Goal: Information Seeking & Learning: Learn about a topic

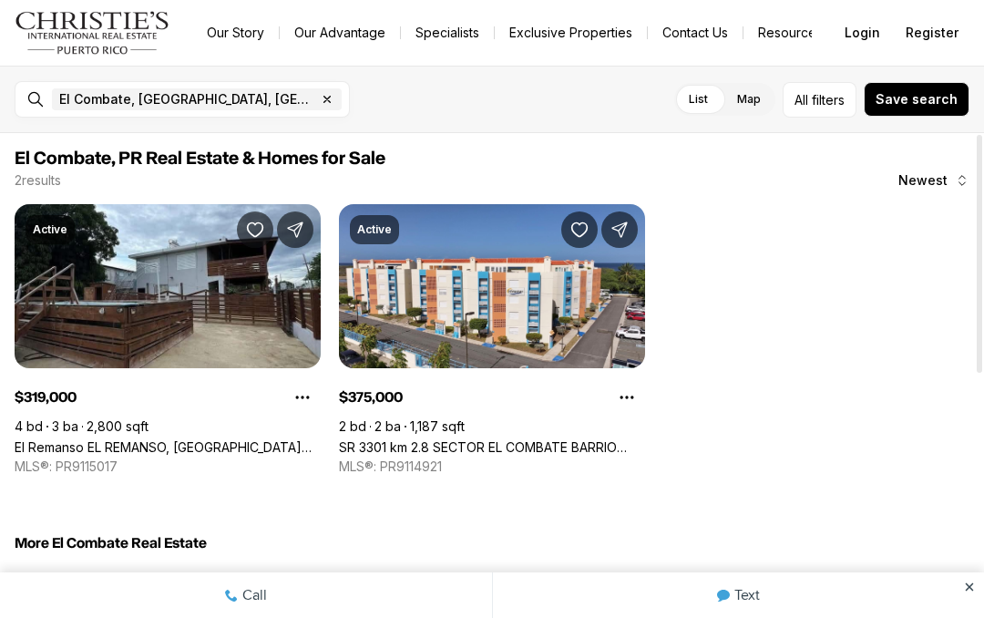
click at [526, 439] on link "SR 3301 km 2.8 SECTOR EL COMBATE BARRIO BOQUERON #410 C, CABO ROJO PR, 00623" at bounding box center [492, 446] width 306 height 15
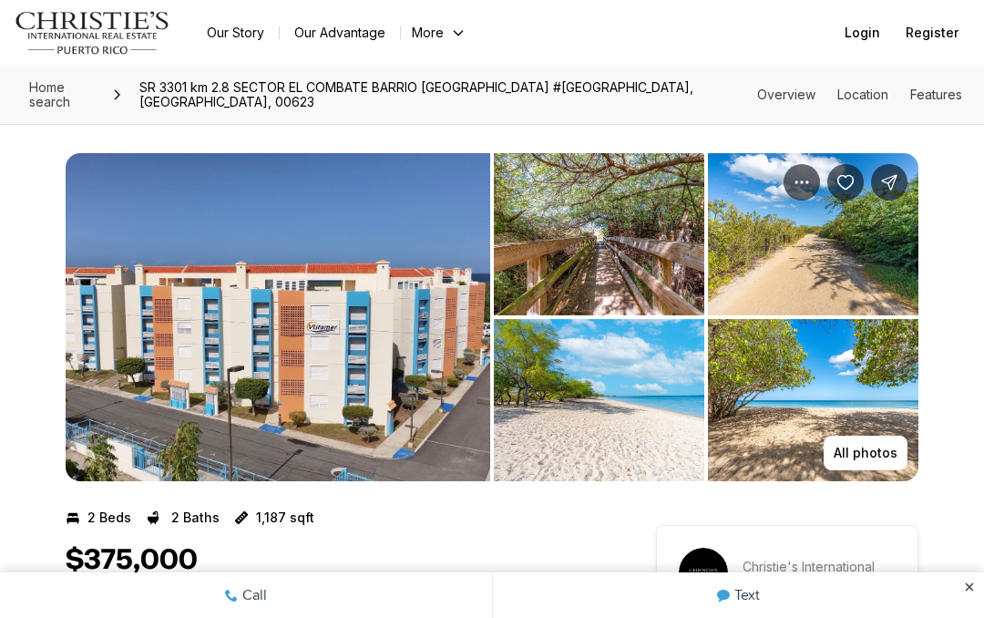
click at [112, 371] on img "View image gallery" at bounding box center [278, 317] width 425 height 328
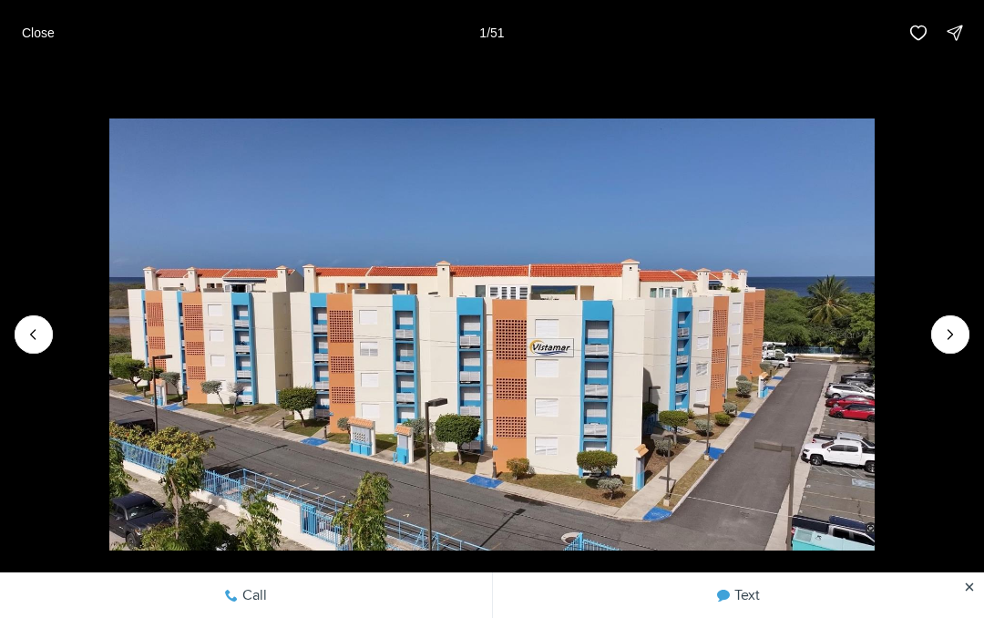
click at [675, 419] on img "1 of 51" at bounding box center [492, 335] width 767 height 433
click at [934, 343] on button "Next slide" at bounding box center [951, 334] width 38 height 38
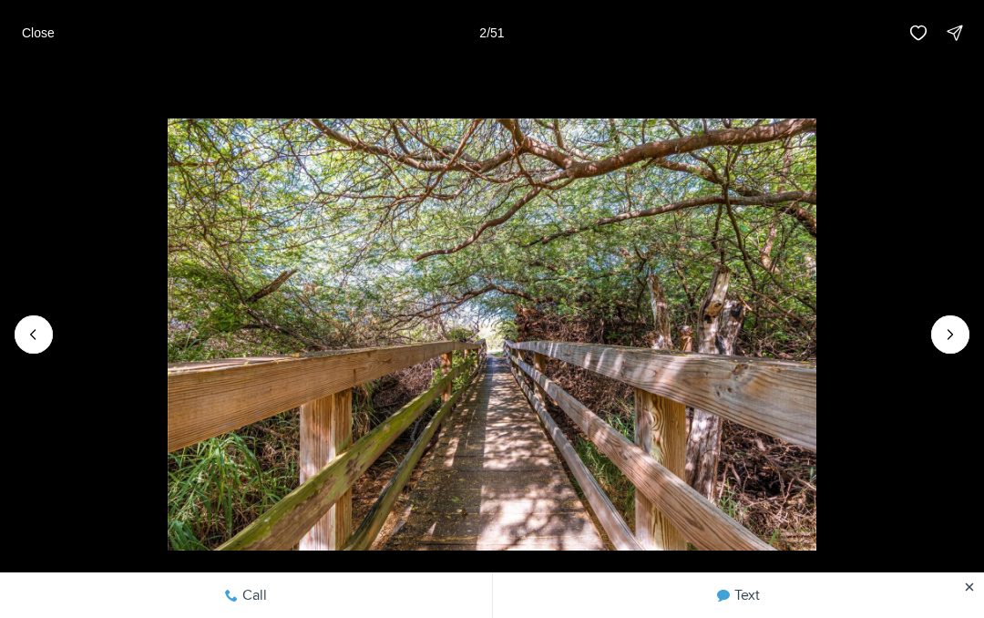
click at [949, 340] on icon "Next slide" at bounding box center [951, 334] width 18 height 18
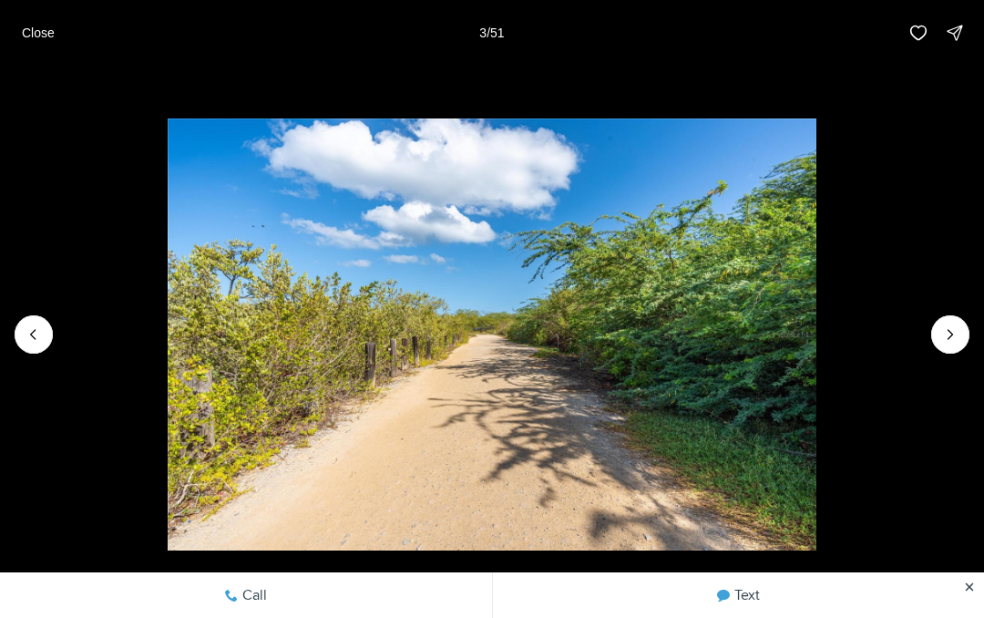
click at [817, 333] on img "3 of 51" at bounding box center [492, 335] width 649 height 433
click at [947, 341] on icon "Next slide" at bounding box center [951, 334] width 18 height 18
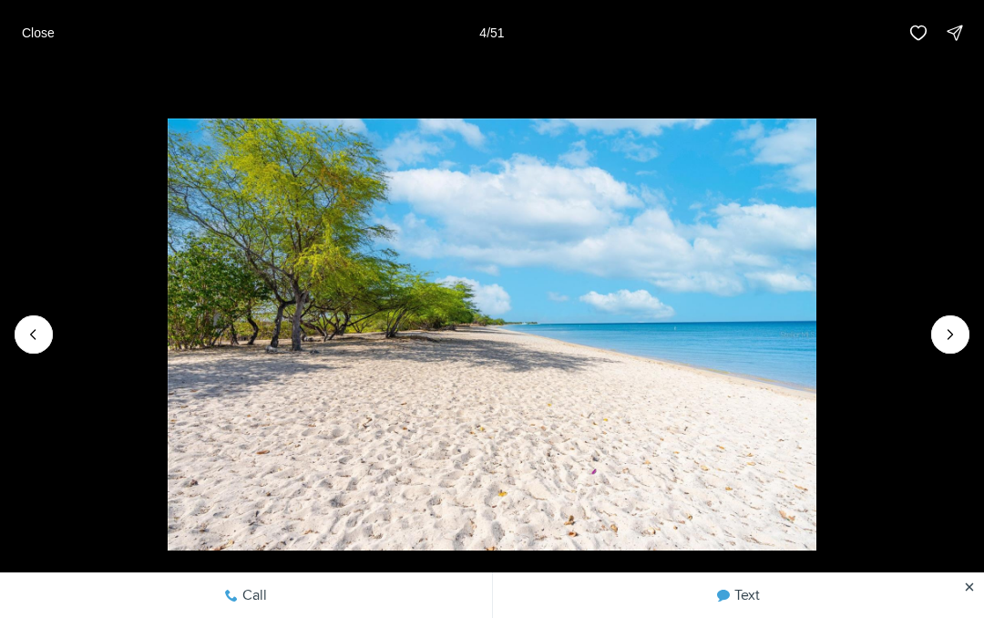
click at [939, 343] on button "Next slide" at bounding box center [951, 334] width 38 height 38
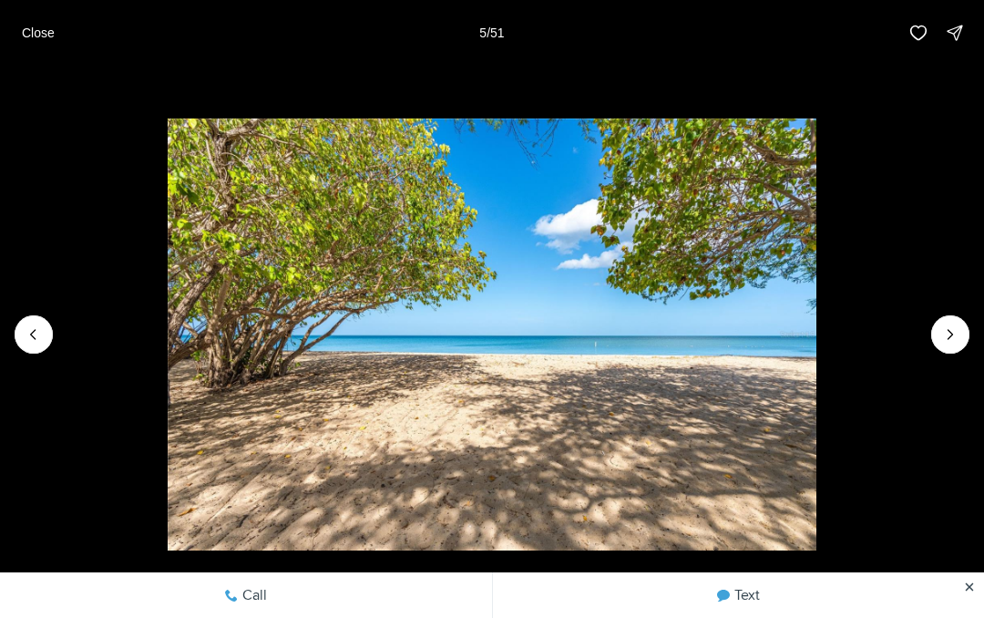
click at [953, 341] on icon "Next slide" at bounding box center [951, 334] width 18 height 18
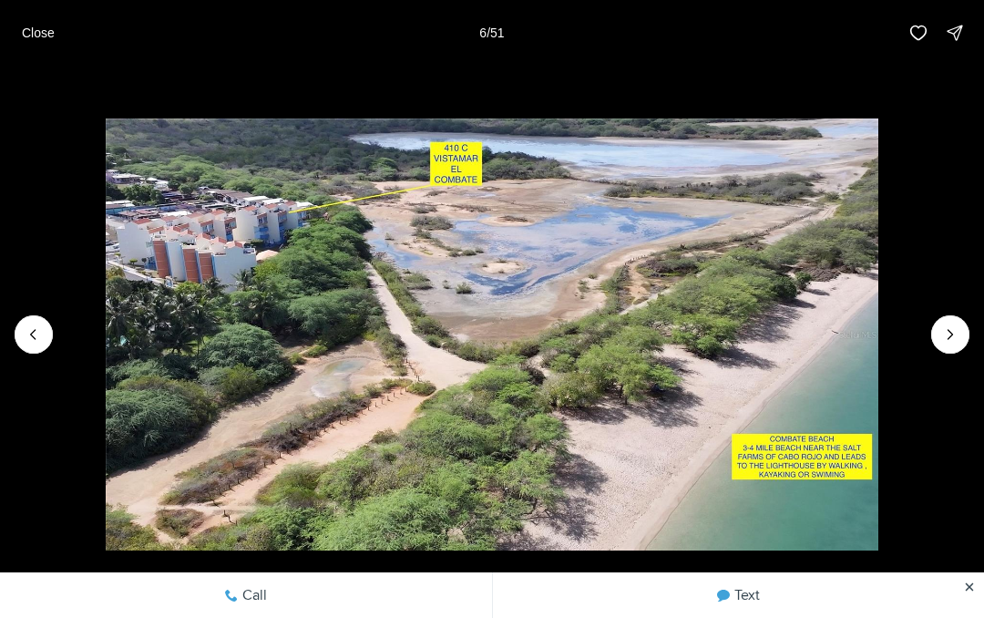
click at [879, 330] on img "6 of 51" at bounding box center [492, 335] width 773 height 433
click at [956, 341] on icon "Next slide" at bounding box center [951, 334] width 18 height 18
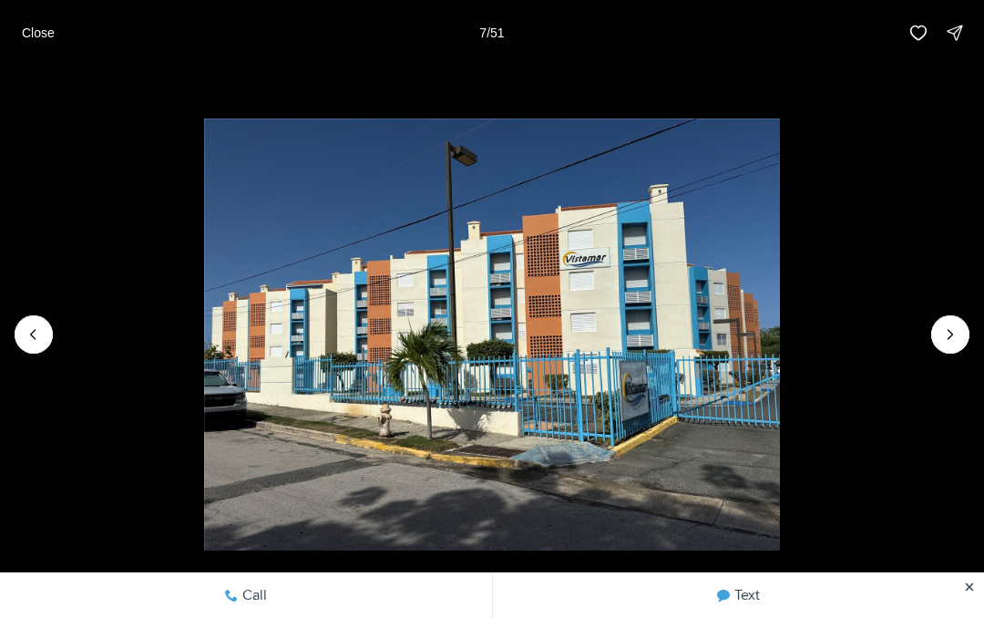
click at [955, 326] on icon "Next slide" at bounding box center [951, 334] width 18 height 18
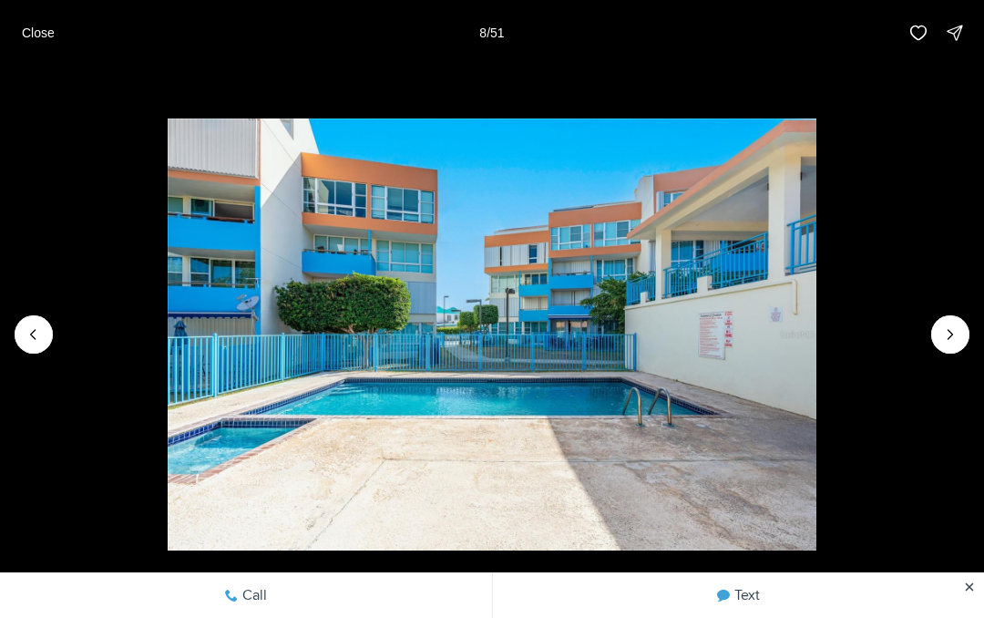
click at [949, 343] on icon "Next slide" at bounding box center [951, 334] width 18 height 18
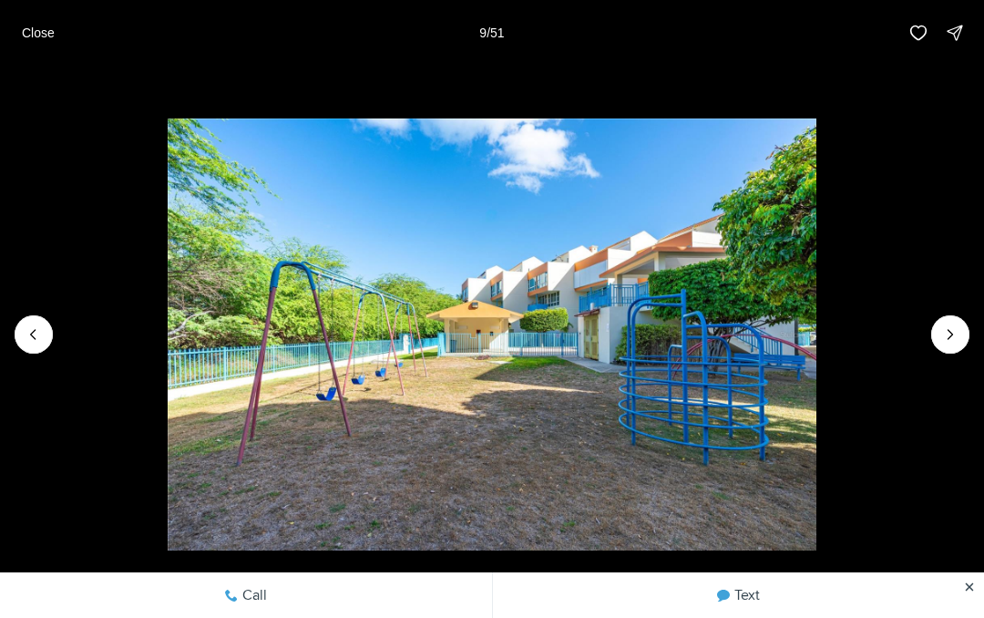
click at [817, 345] on img "9 of 51" at bounding box center [492, 335] width 649 height 433
click at [966, 334] on button "Next slide" at bounding box center [951, 334] width 38 height 38
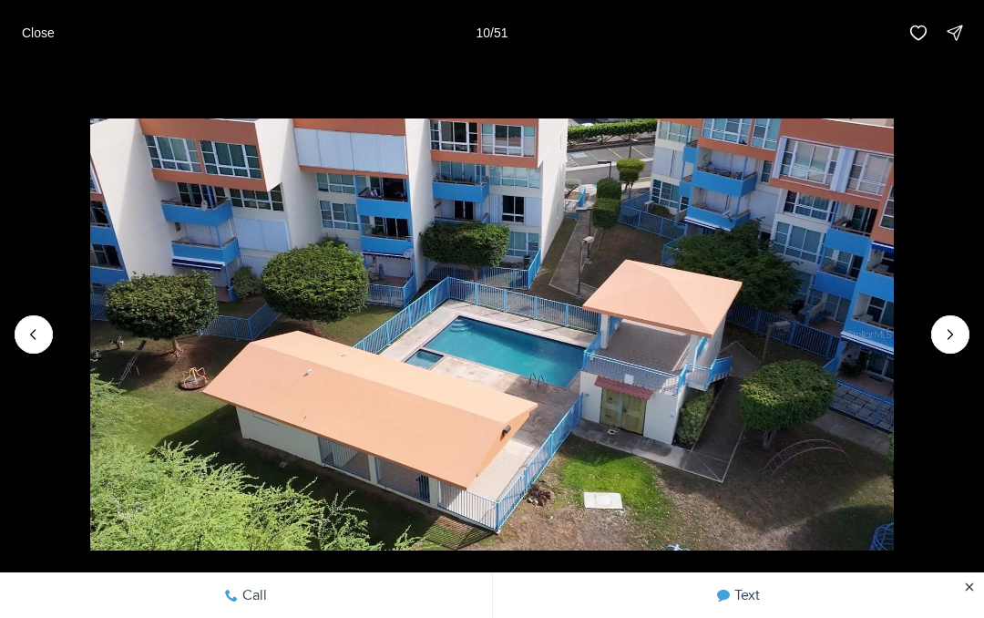
click at [953, 341] on icon "Next slide" at bounding box center [951, 334] width 18 height 18
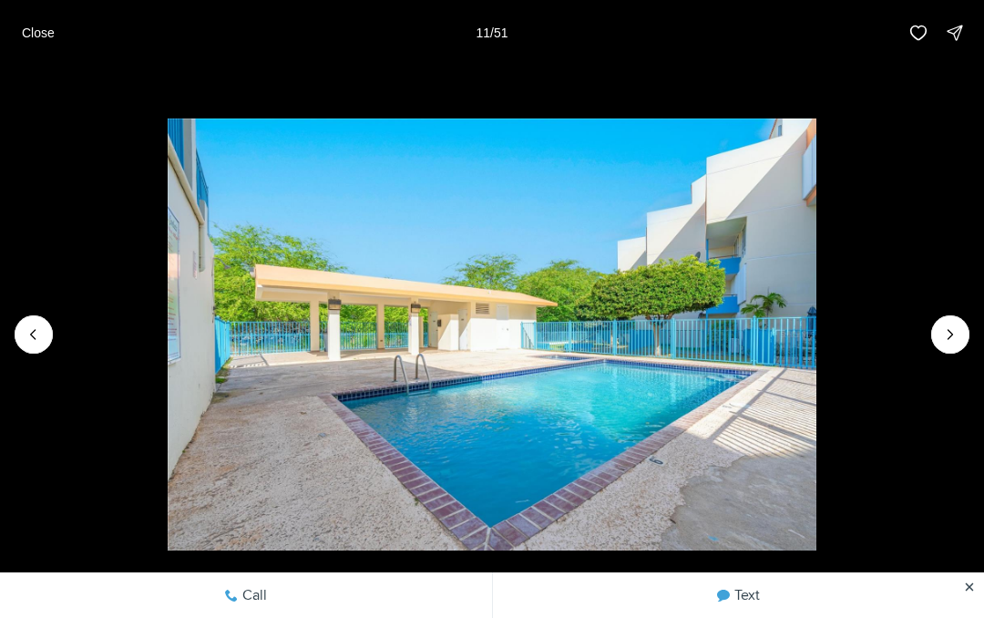
click at [955, 336] on icon "Next slide" at bounding box center [951, 334] width 18 height 18
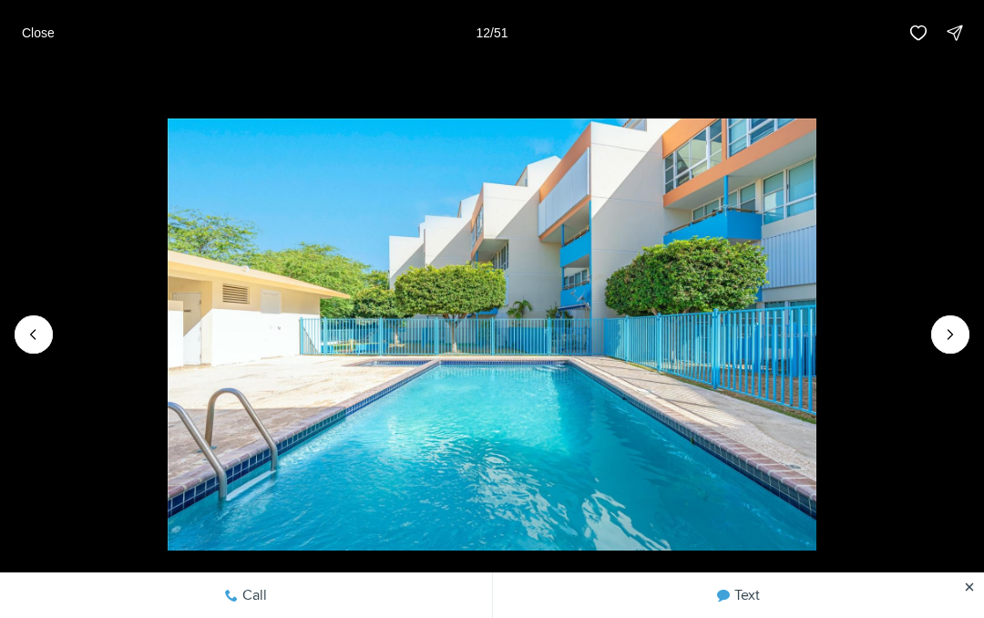
click at [947, 341] on icon "Next slide" at bounding box center [951, 334] width 18 height 18
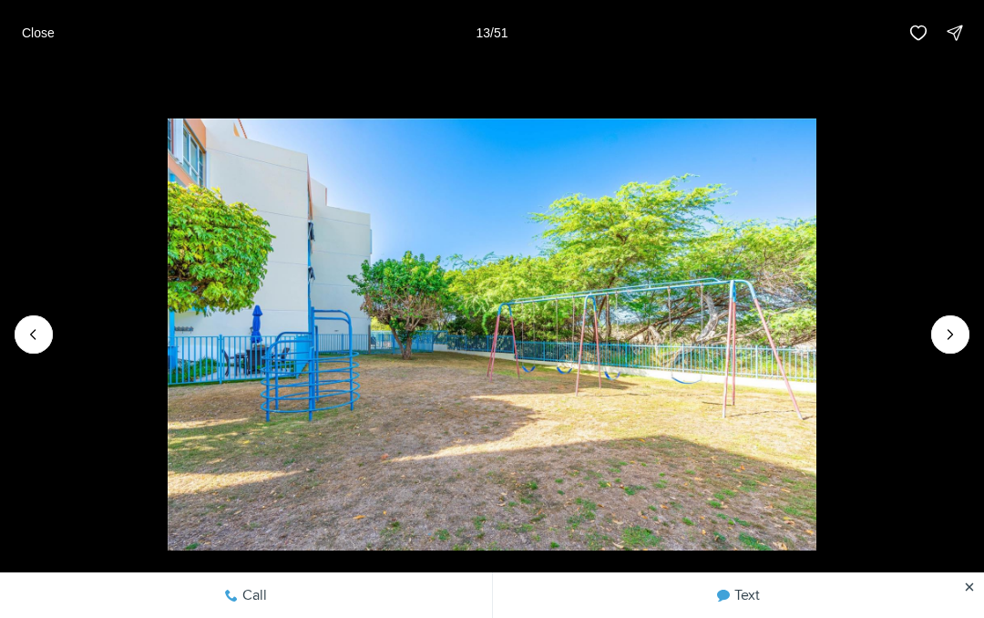
click at [957, 335] on icon "Next slide" at bounding box center [951, 334] width 18 height 18
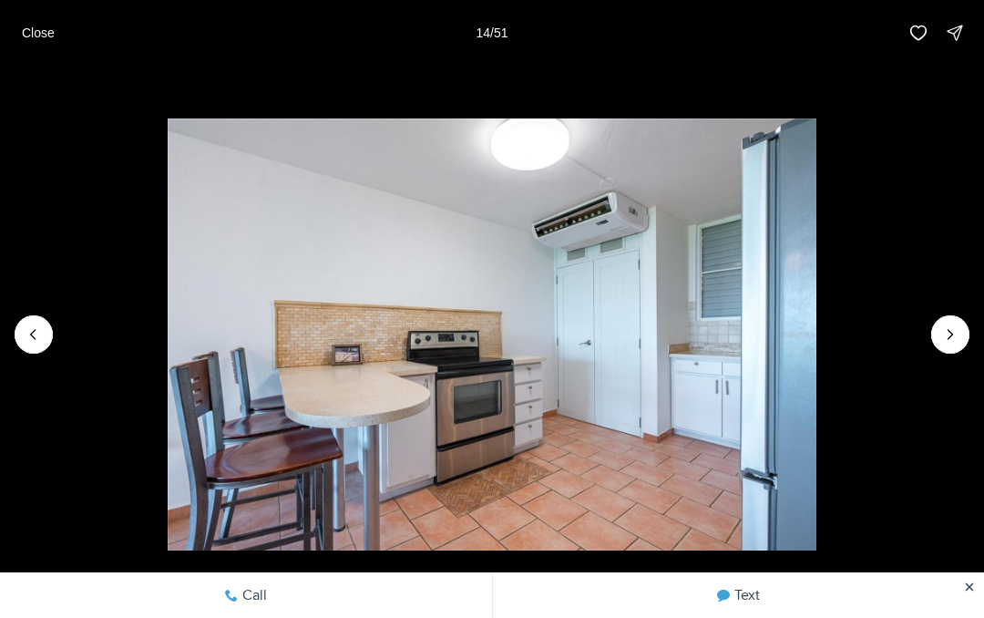
click at [956, 327] on icon "Next slide" at bounding box center [951, 334] width 18 height 18
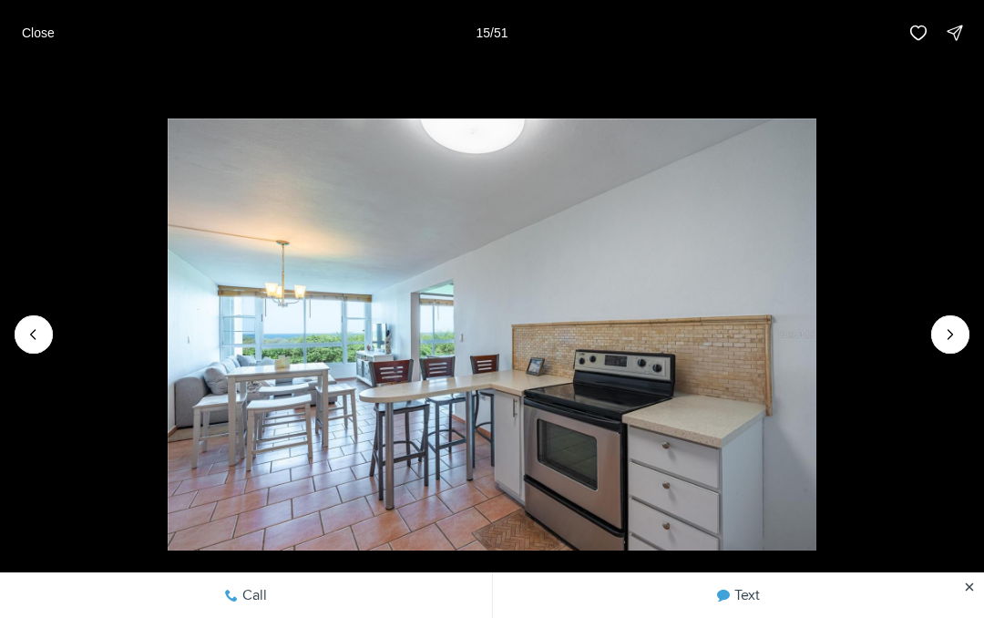
click at [958, 337] on icon "Next slide" at bounding box center [951, 334] width 18 height 18
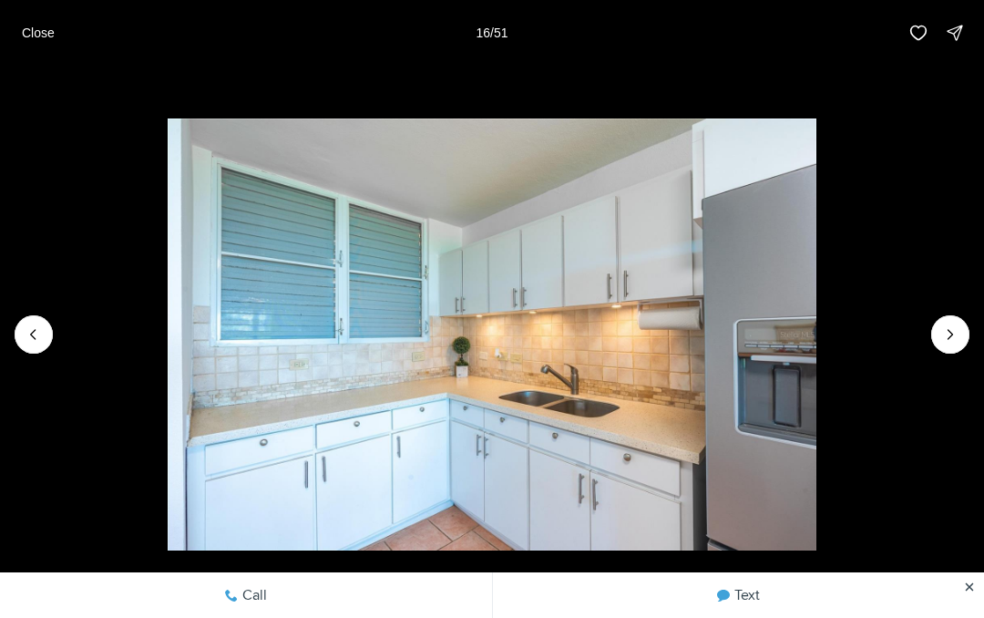
click at [968, 330] on button "Next slide" at bounding box center [951, 334] width 38 height 38
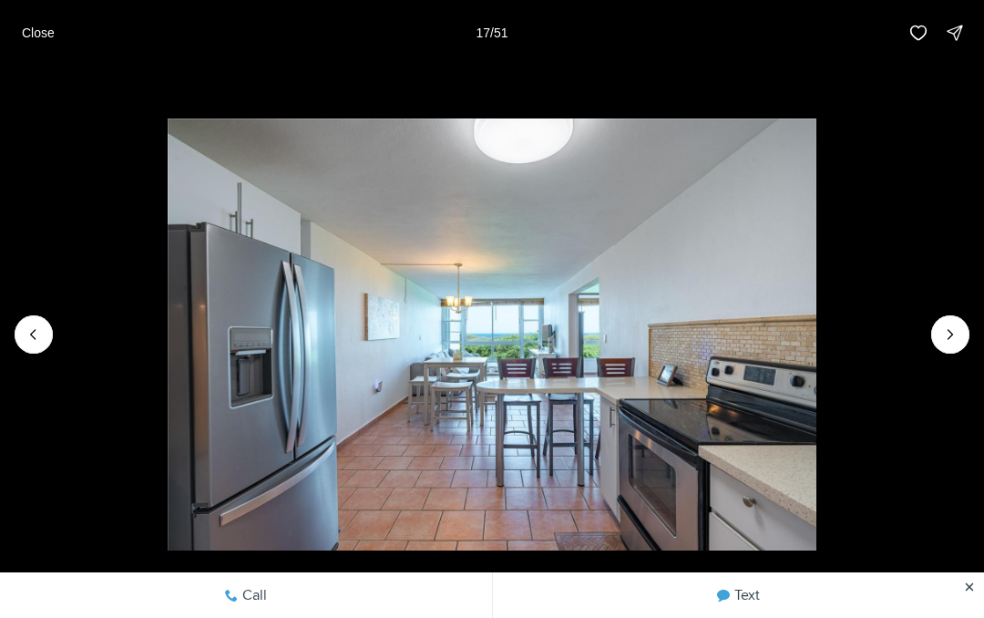
click at [943, 343] on icon "Next slide" at bounding box center [951, 334] width 18 height 18
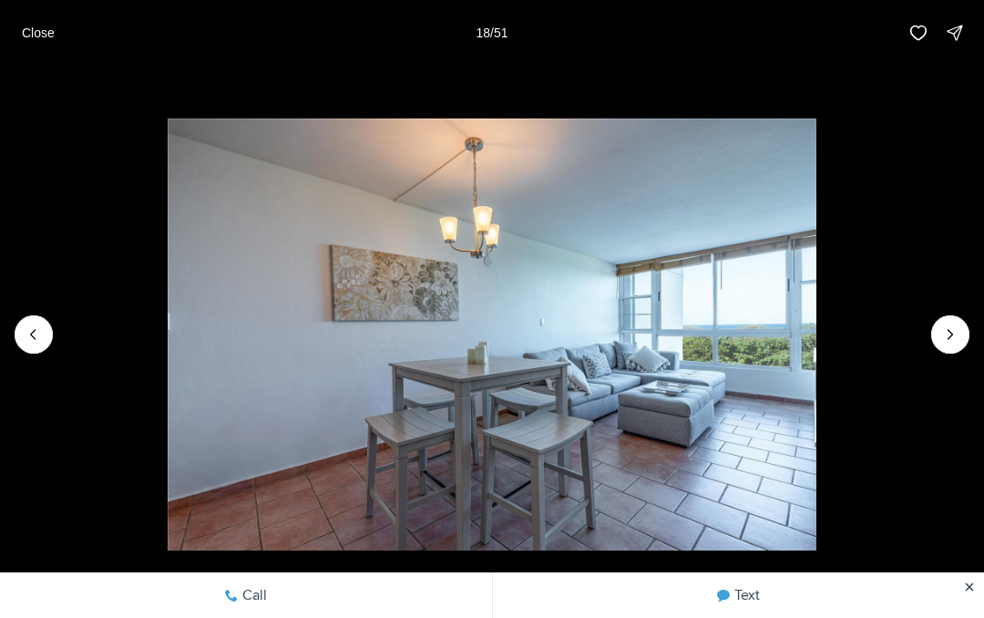
click at [956, 332] on icon "Next slide" at bounding box center [951, 334] width 18 height 18
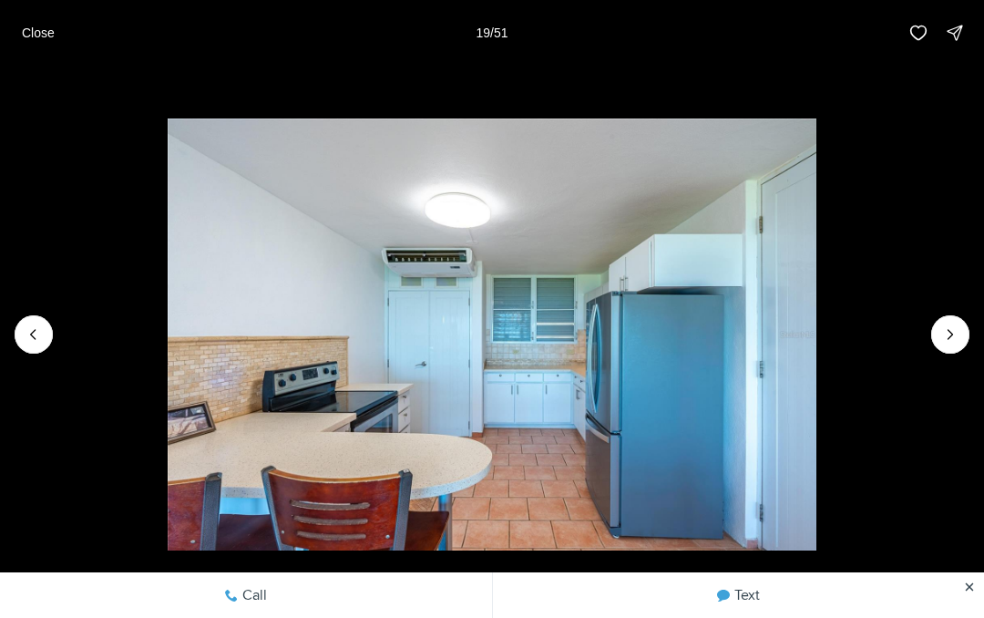
click at [957, 336] on icon "Next slide" at bounding box center [951, 334] width 18 height 18
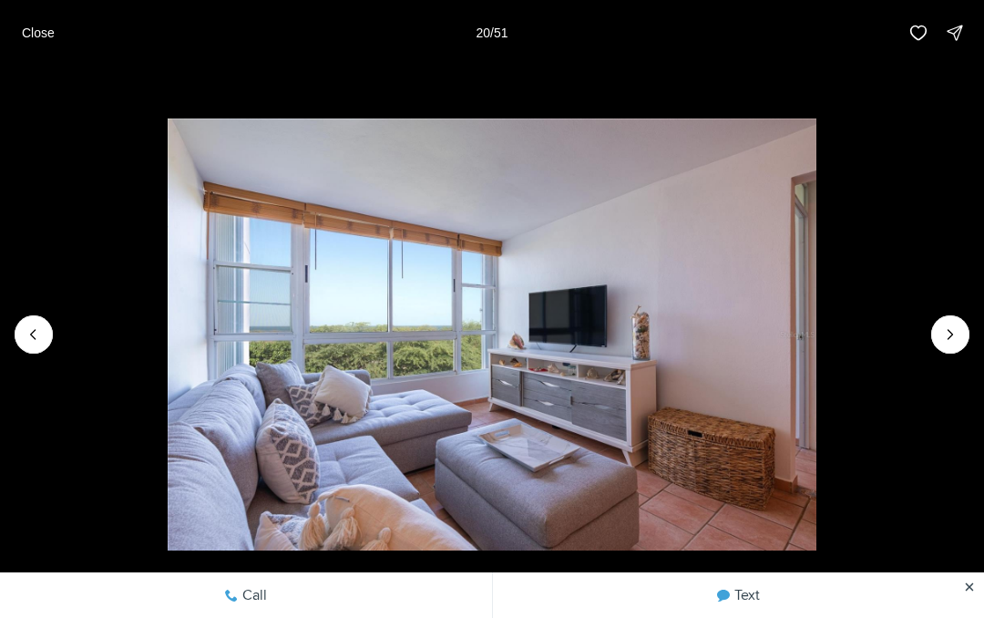
click at [959, 335] on icon "Next slide" at bounding box center [951, 334] width 18 height 18
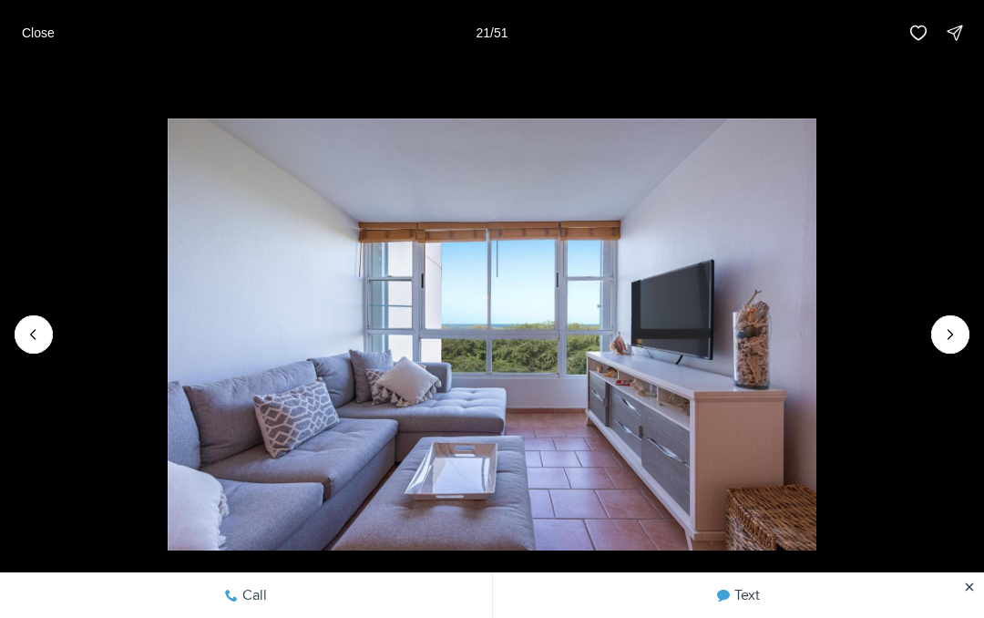
click at [940, 344] on button "Next slide" at bounding box center [951, 334] width 38 height 38
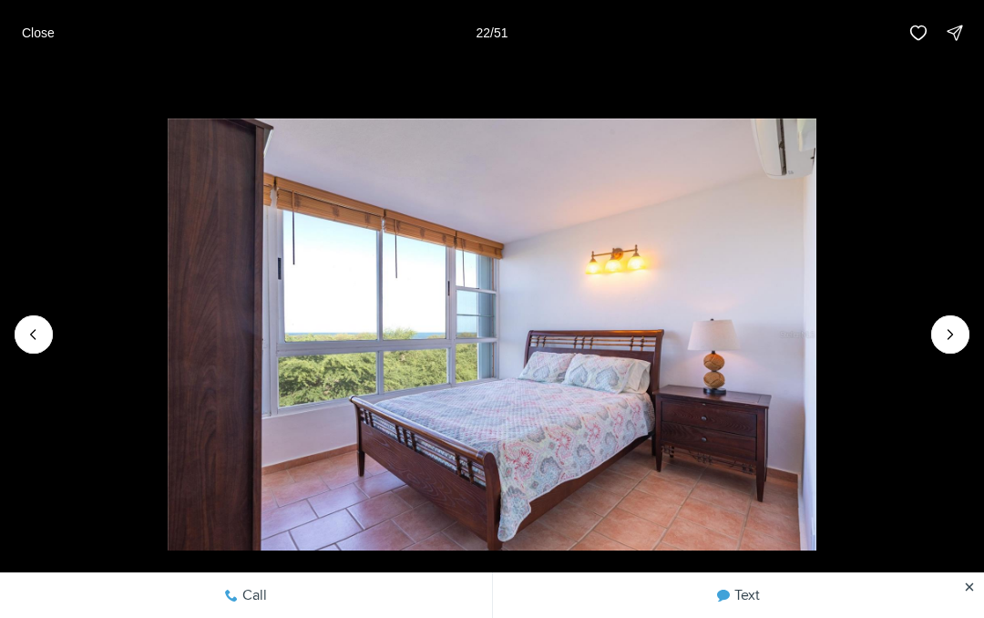
click at [953, 343] on icon "Next slide" at bounding box center [951, 334] width 18 height 18
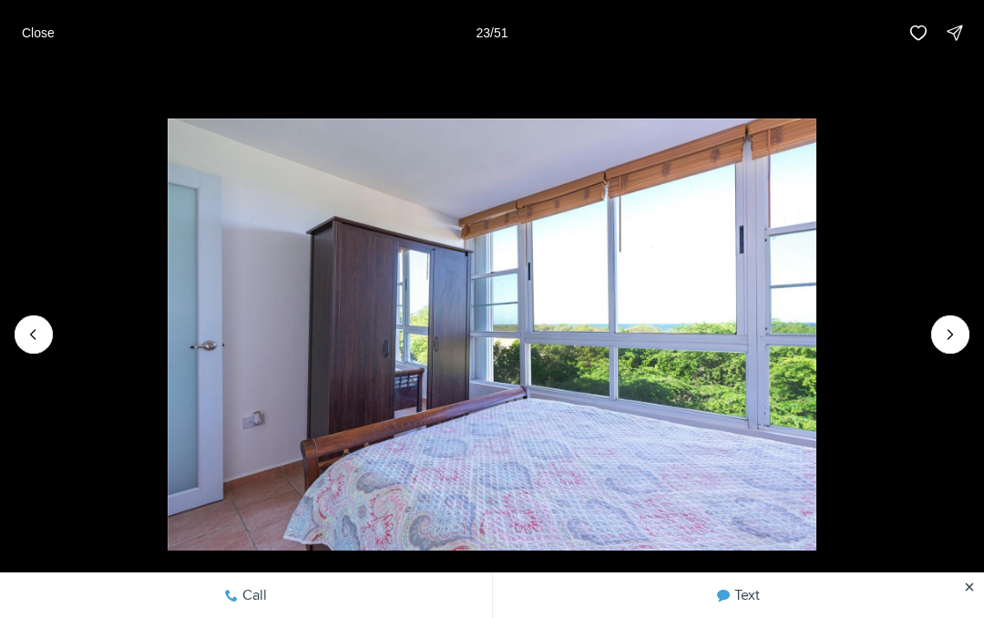
click at [953, 339] on icon "Next slide" at bounding box center [951, 334] width 18 height 18
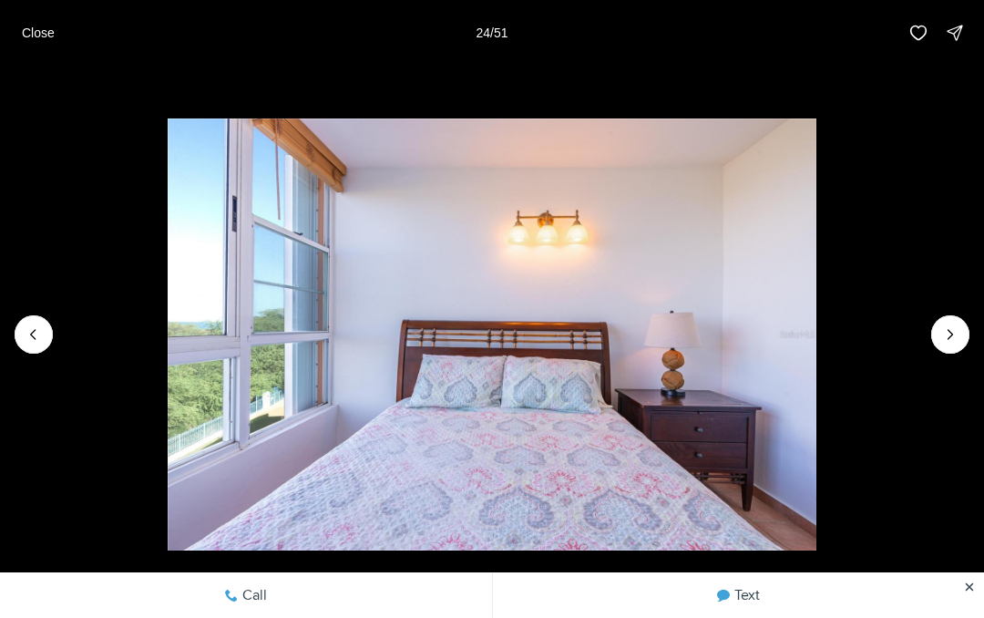
click at [944, 341] on icon "Next slide" at bounding box center [951, 334] width 18 height 18
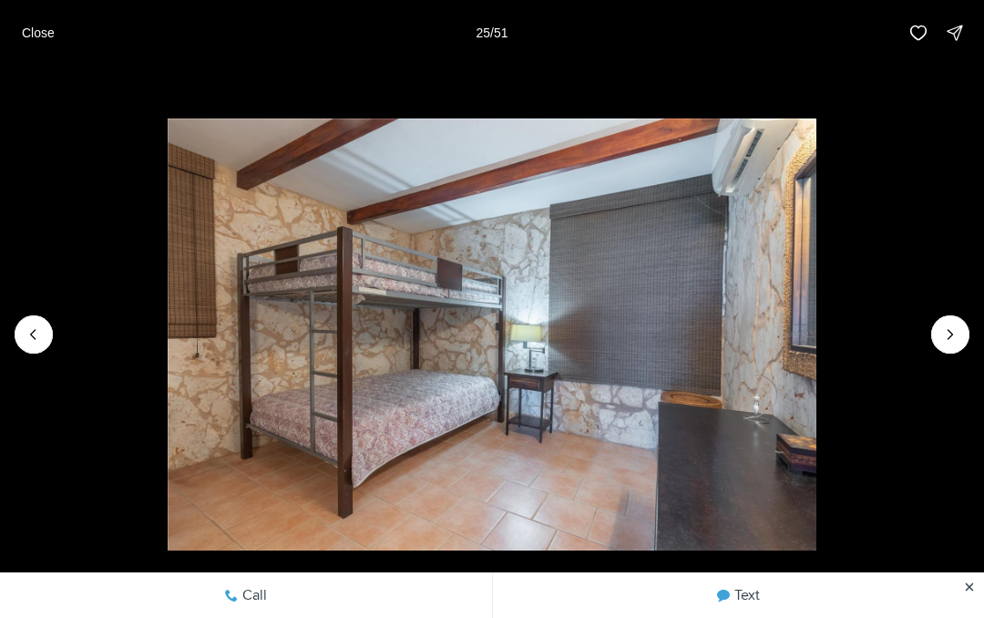
click at [817, 354] on img "25 of 51" at bounding box center [492, 335] width 649 height 433
click at [953, 341] on icon "Next slide" at bounding box center [951, 334] width 18 height 18
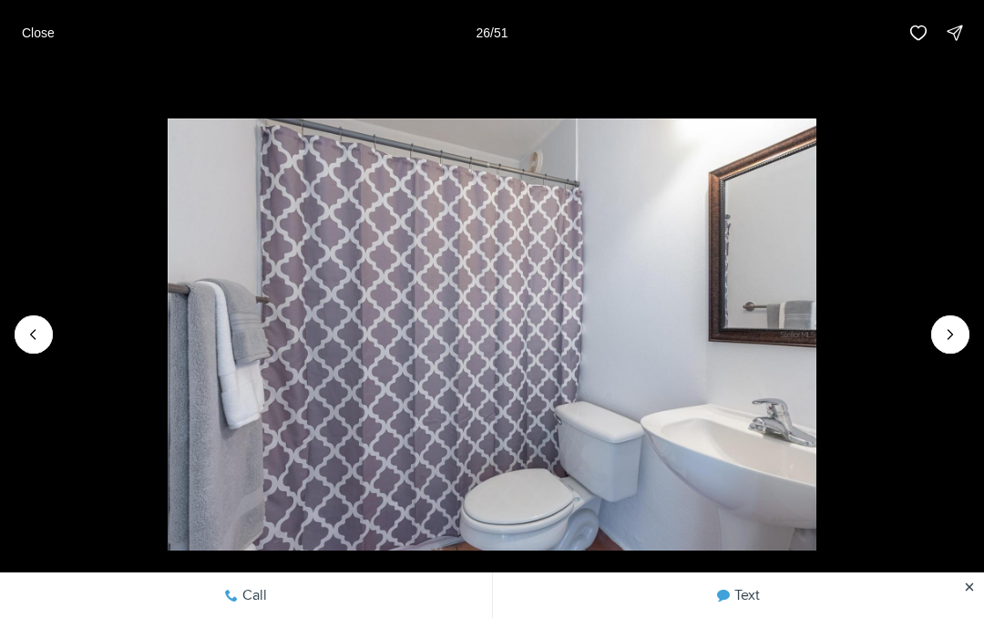
click at [945, 343] on icon "Next slide" at bounding box center [951, 334] width 18 height 18
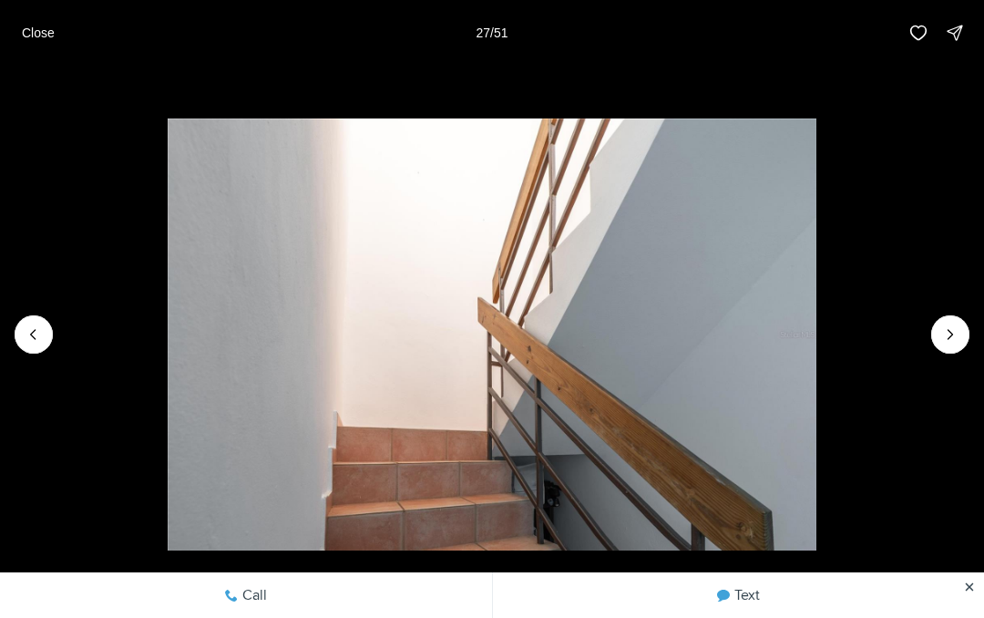
click at [817, 356] on img "27 of 51" at bounding box center [492, 335] width 649 height 433
click at [954, 342] on icon "Next slide" at bounding box center [951, 334] width 18 height 18
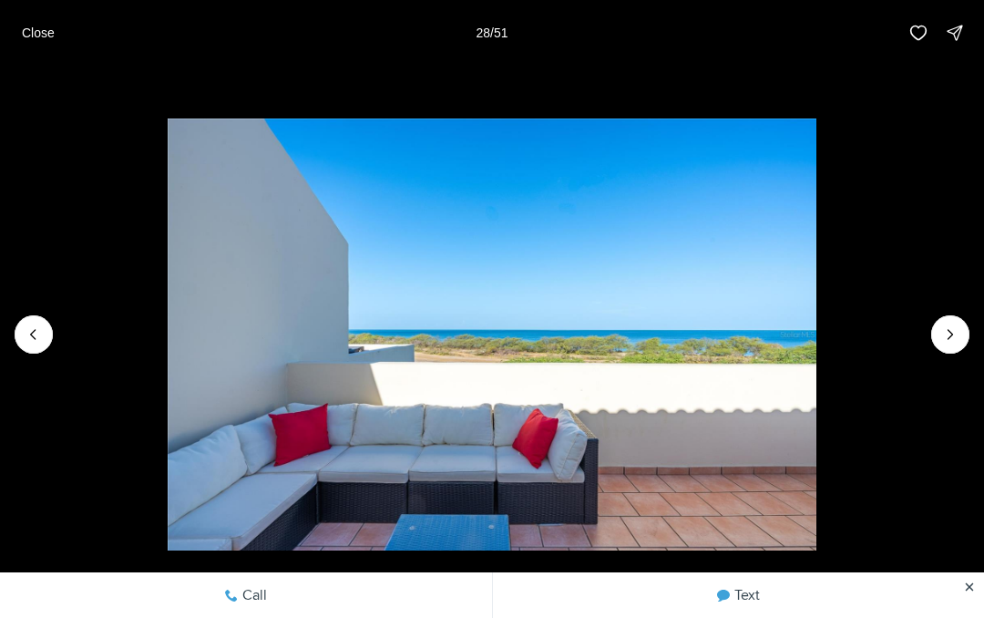
click at [942, 343] on icon "Next slide" at bounding box center [951, 334] width 18 height 18
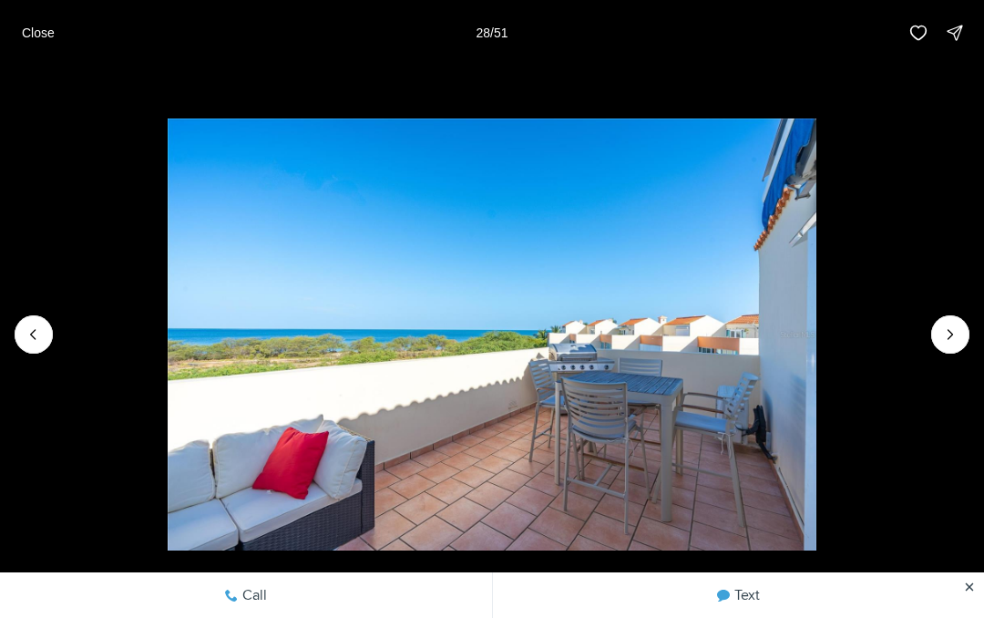
click at [950, 343] on icon "Next slide" at bounding box center [951, 334] width 18 height 18
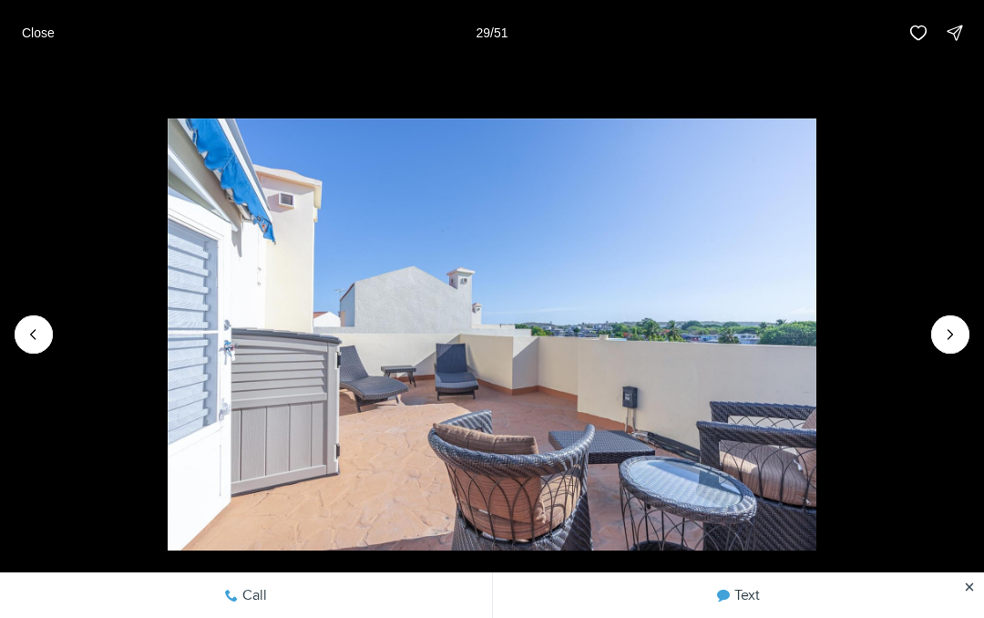
click at [945, 342] on icon "Next slide" at bounding box center [951, 334] width 18 height 18
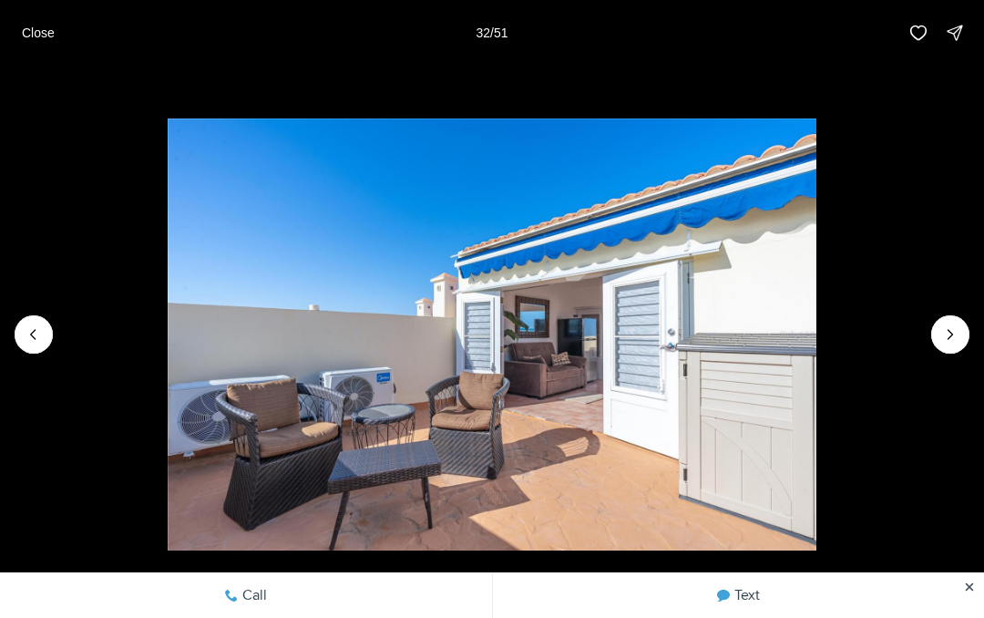
click at [959, 349] on button "Next slide" at bounding box center [951, 334] width 38 height 38
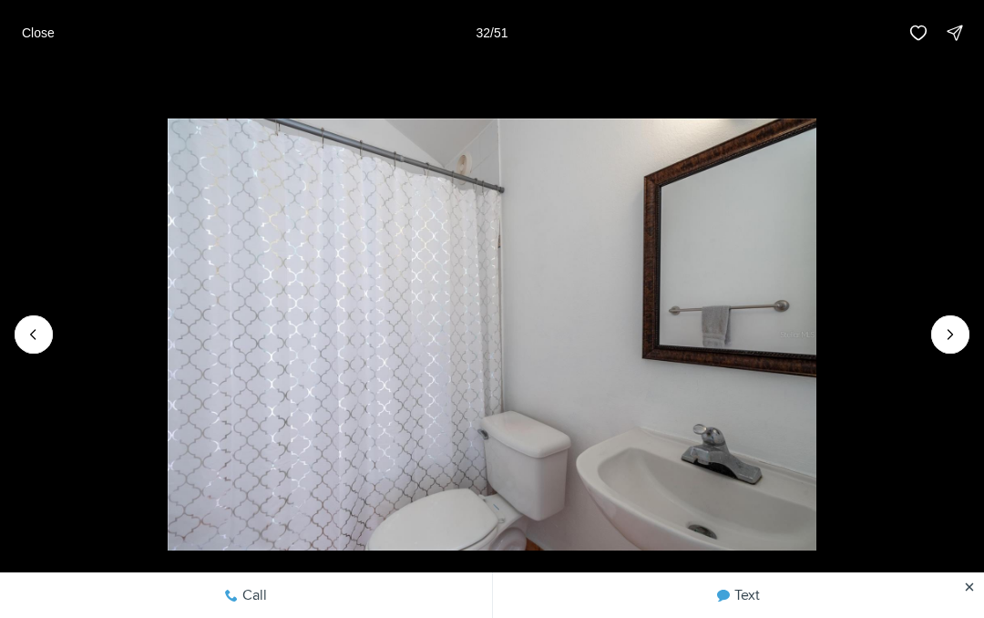
click at [946, 341] on icon "Next slide" at bounding box center [951, 334] width 18 height 18
click at [954, 349] on button "Next slide" at bounding box center [951, 334] width 38 height 38
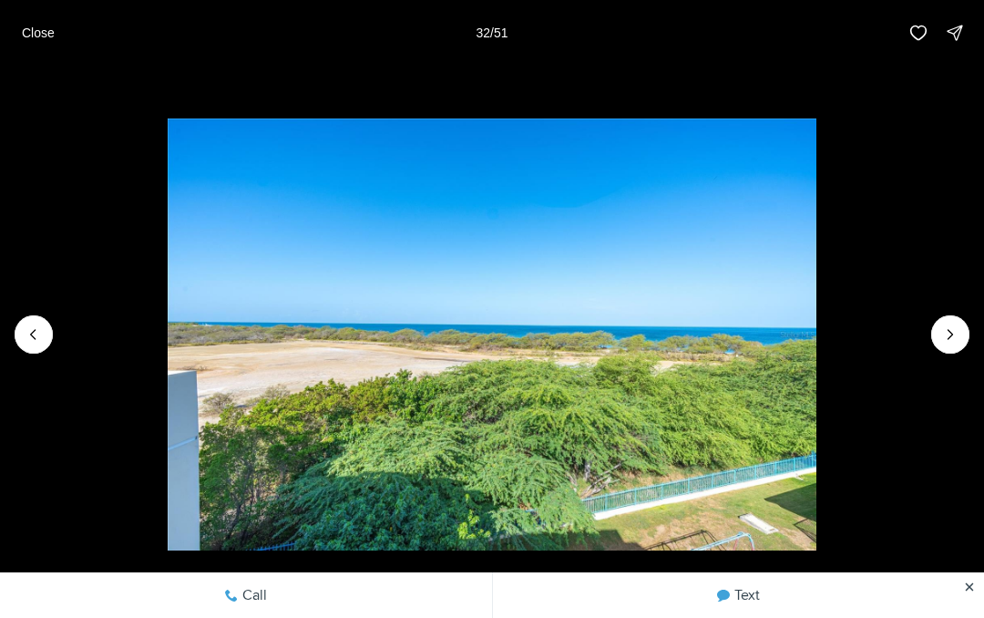
click at [957, 347] on button "Next slide" at bounding box center [951, 334] width 38 height 38
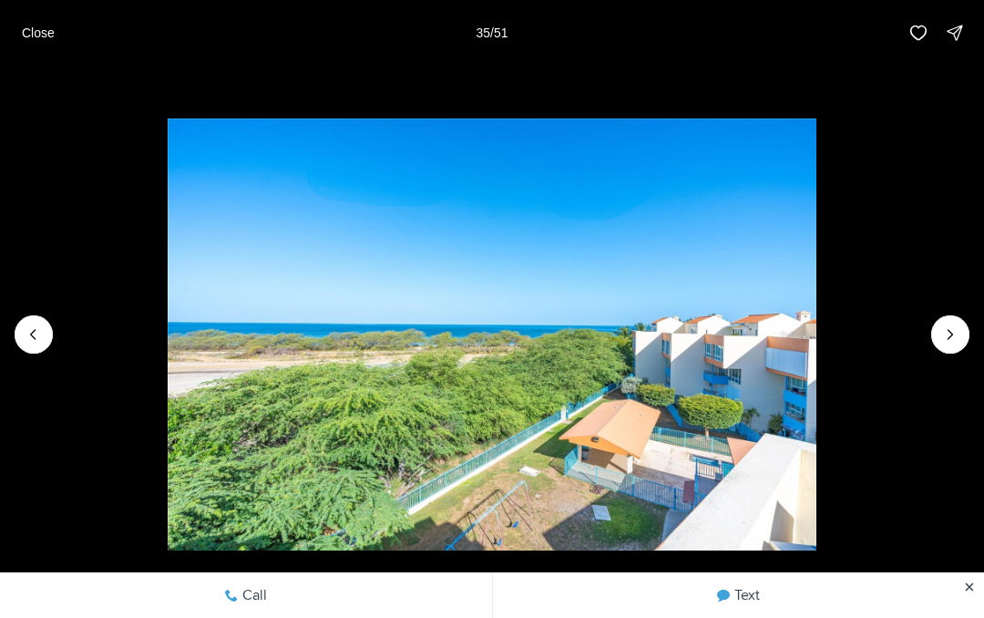
click at [953, 341] on icon "Next slide" at bounding box center [951, 334] width 18 height 18
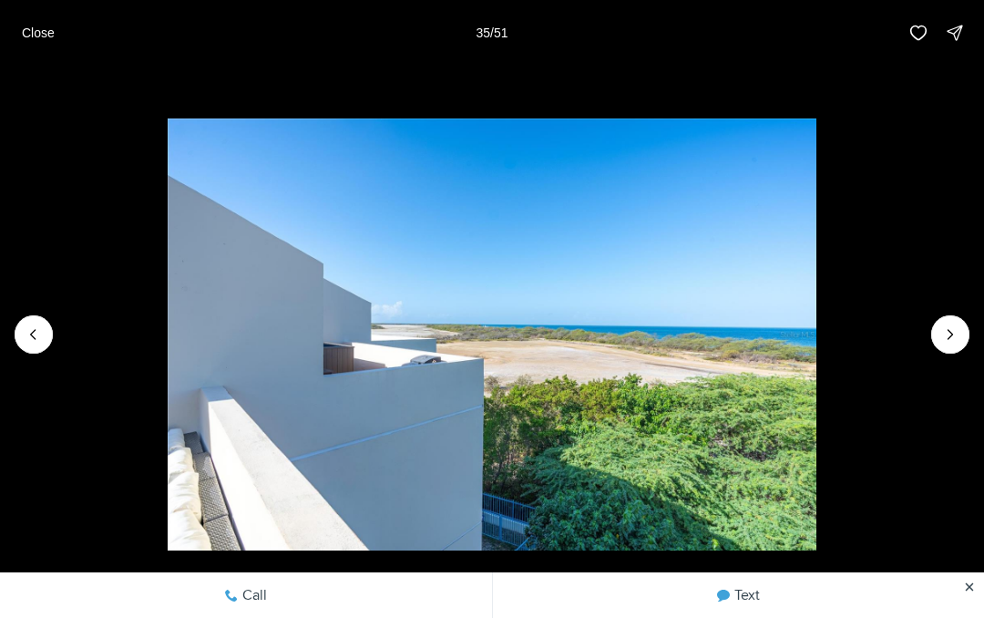
click at [959, 346] on button "Next slide" at bounding box center [951, 334] width 38 height 38
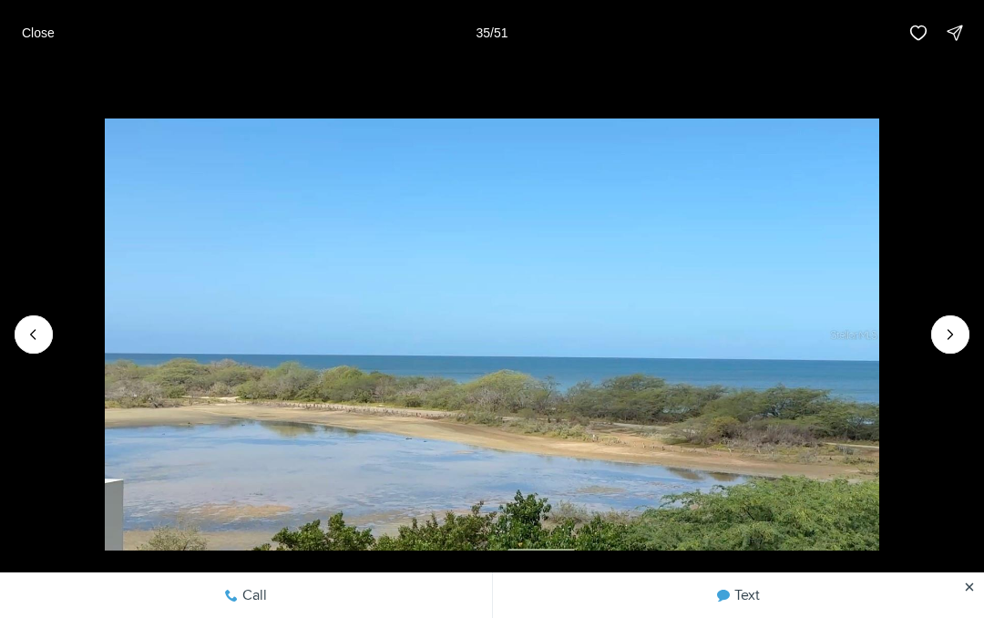
click at [958, 343] on icon "Next slide" at bounding box center [951, 334] width 18 height 18
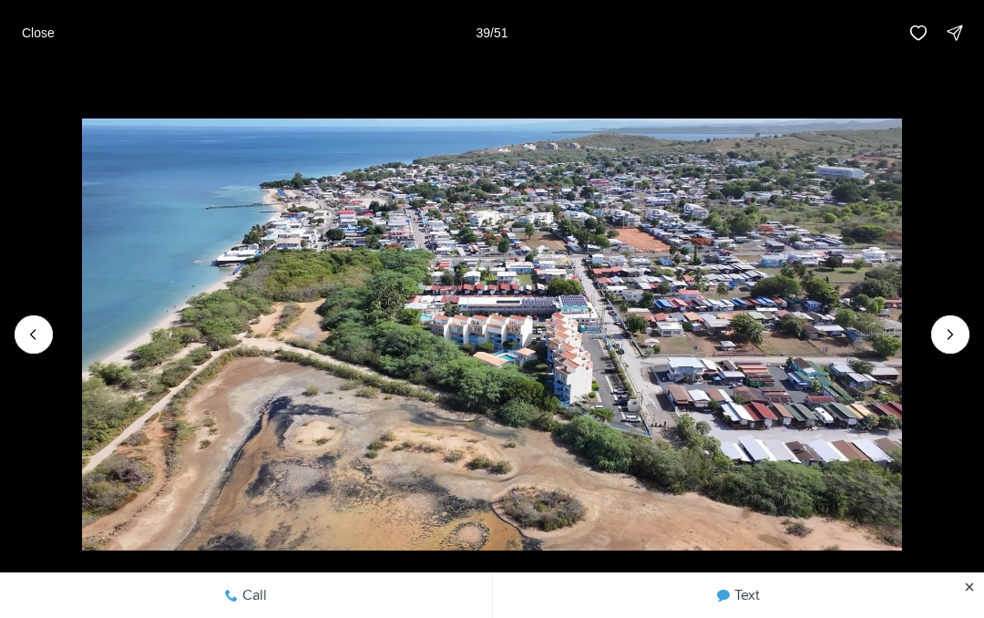
click at [958, 330] on icon "Next slide" at bounding box center [951, 334] width 18 height 18
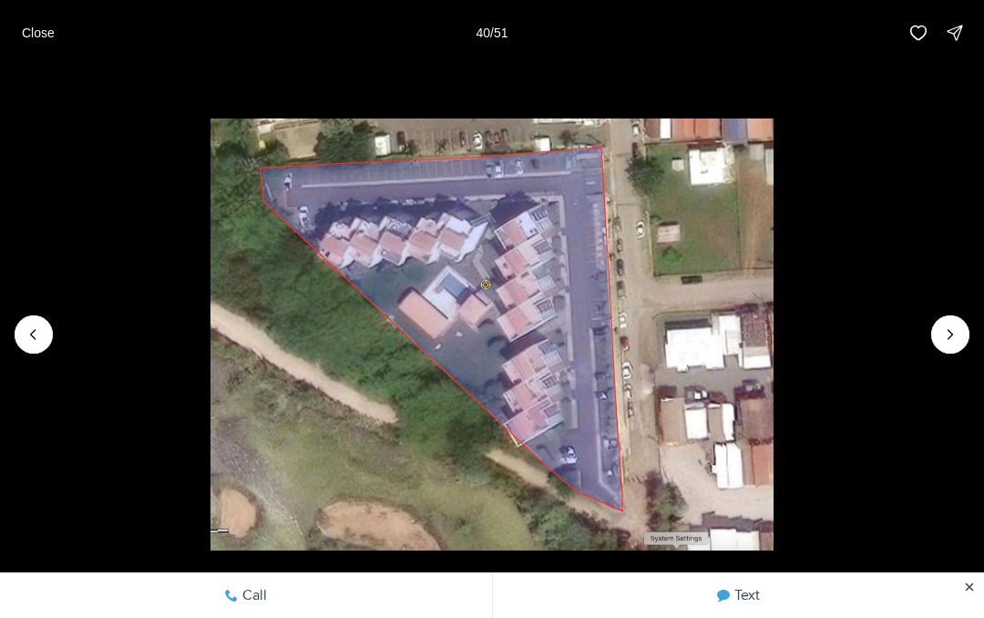
click at [951, 338] on icon "Next slide" at bounding box center [951, 334] width 18 height 18
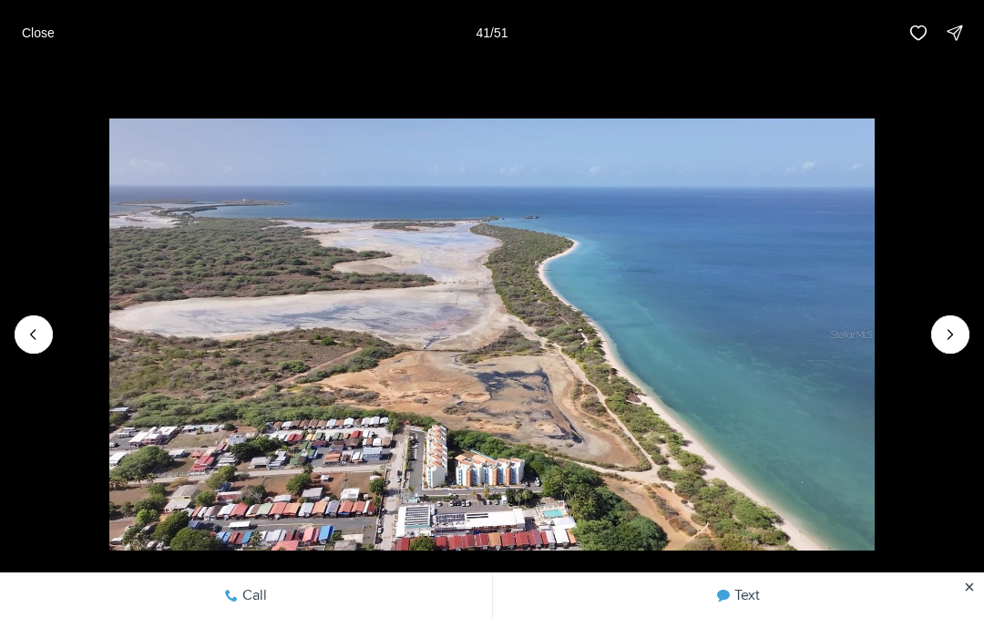
click at [954, 341] on icon "Next slide" at bounding box center [951, 334] width 18 height 18
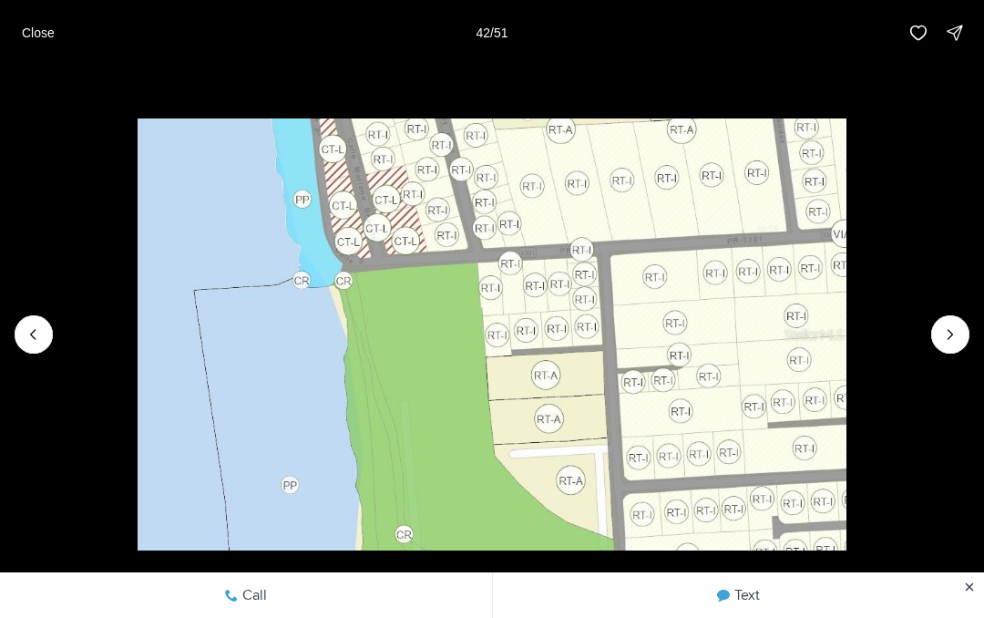
click at [46, 44] on button "Close" at bounding box center [38, 33] width 55 height 36
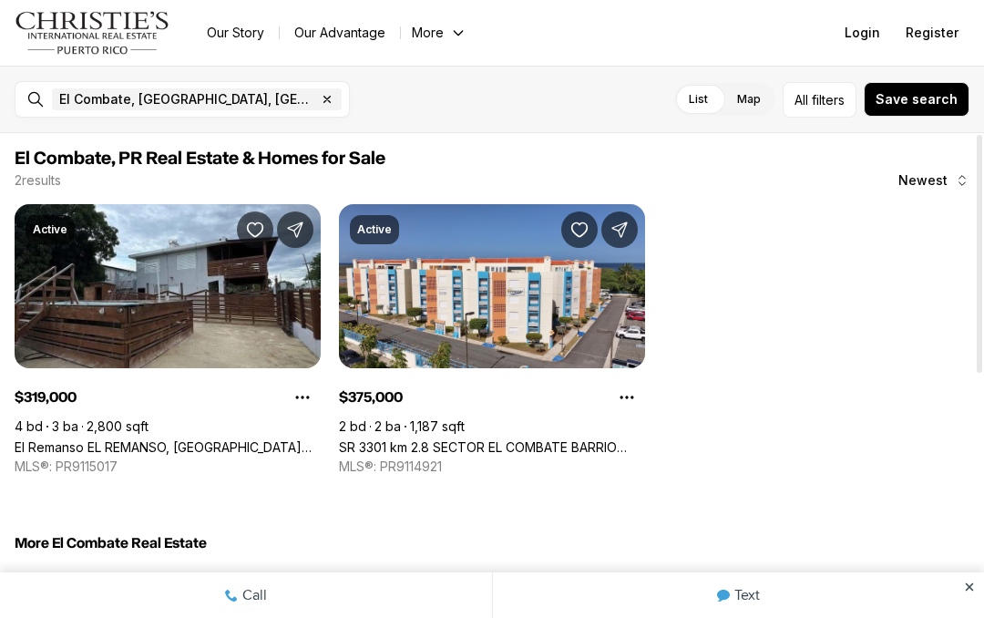
click at [113, 439] on link "El Remanso EL REMANSO, [GEOGRAPHIC_DATA] PR, 00623" at bounding box center [168, 446] width 306 height 15
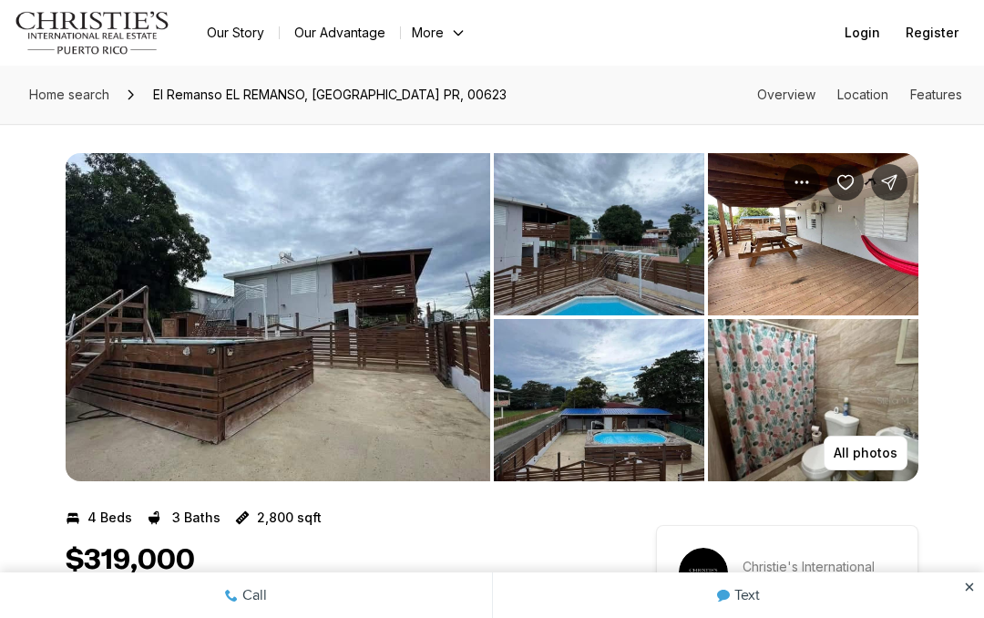
click at [149, 386] on img "View image gallery" at bounding box center [278, 317] width 425 height 328
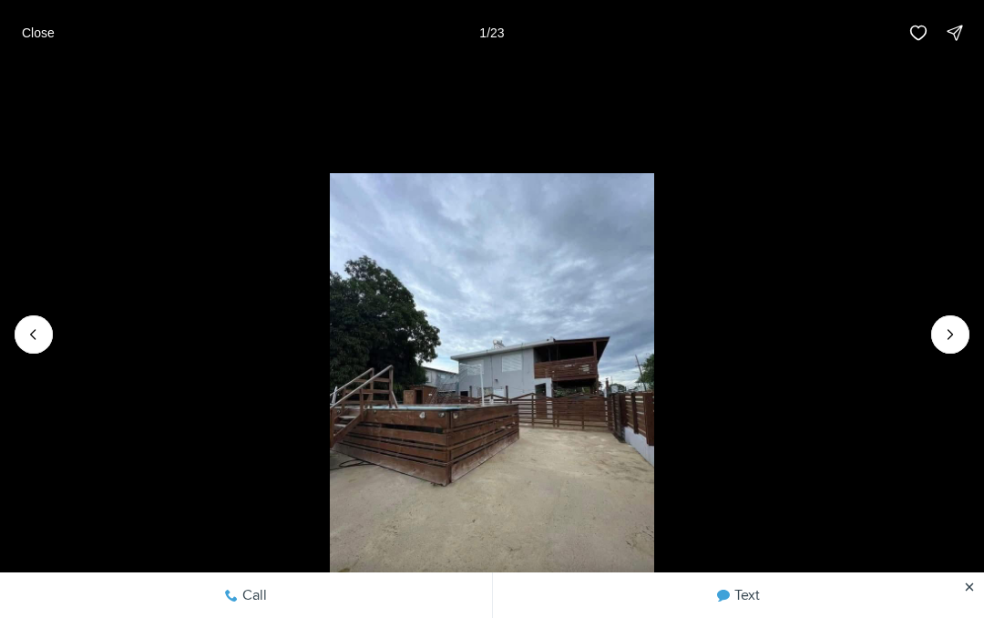
click at [944, 343] on icon "Next slide" at bounding box center [951, 334] width 18 height 18
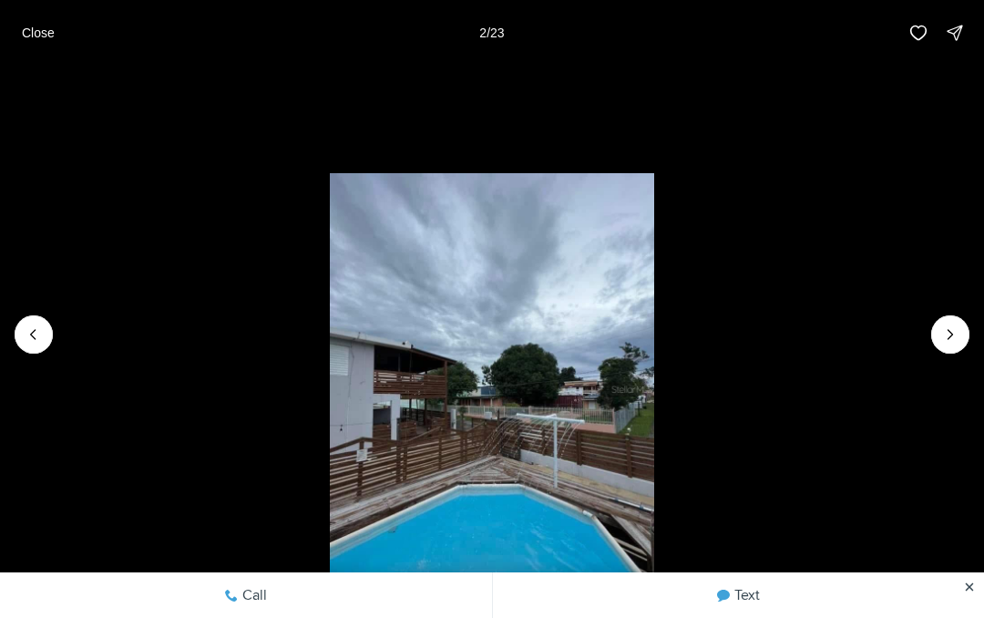
click at [940, 347] on button "Next slide" at bounding box center [951, 334] width 38 height 38
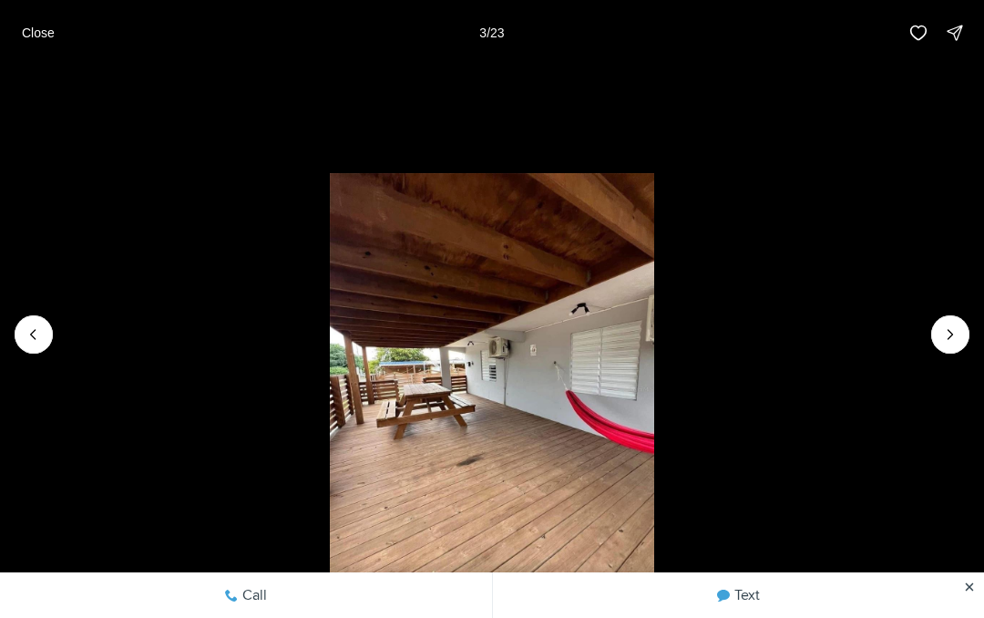
click at [949, 343] on icon "Next slide" at bounding box center [951, 334] width 18 height 18
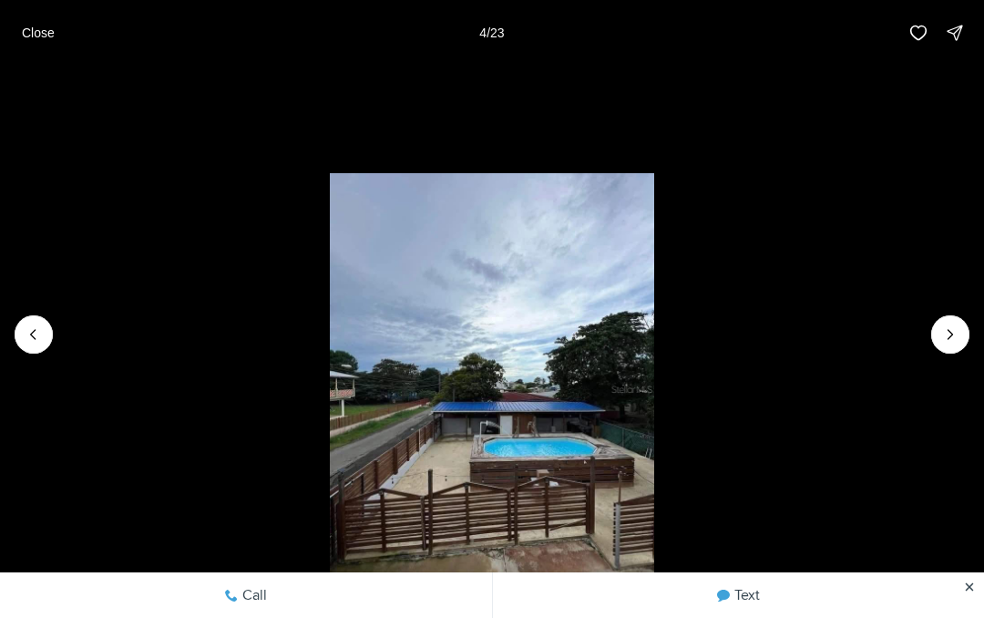
click at [941, 344] on button "Next slide" at bounding box center [951, 334] width 38 height 38
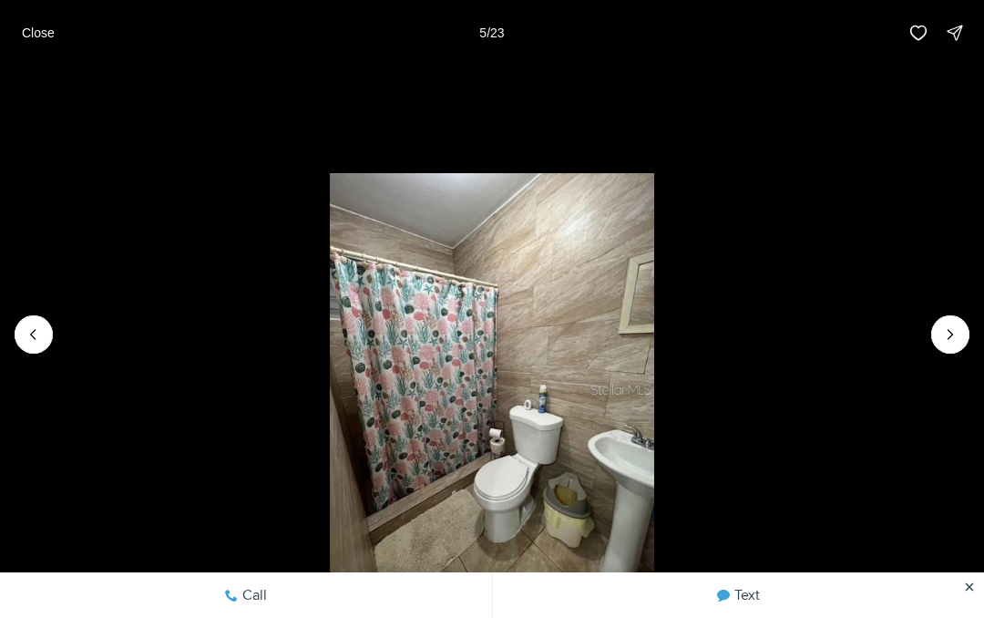
click at [953, 343] on icon "Next slide" at bounding box center [951, 334] width 18 height 18
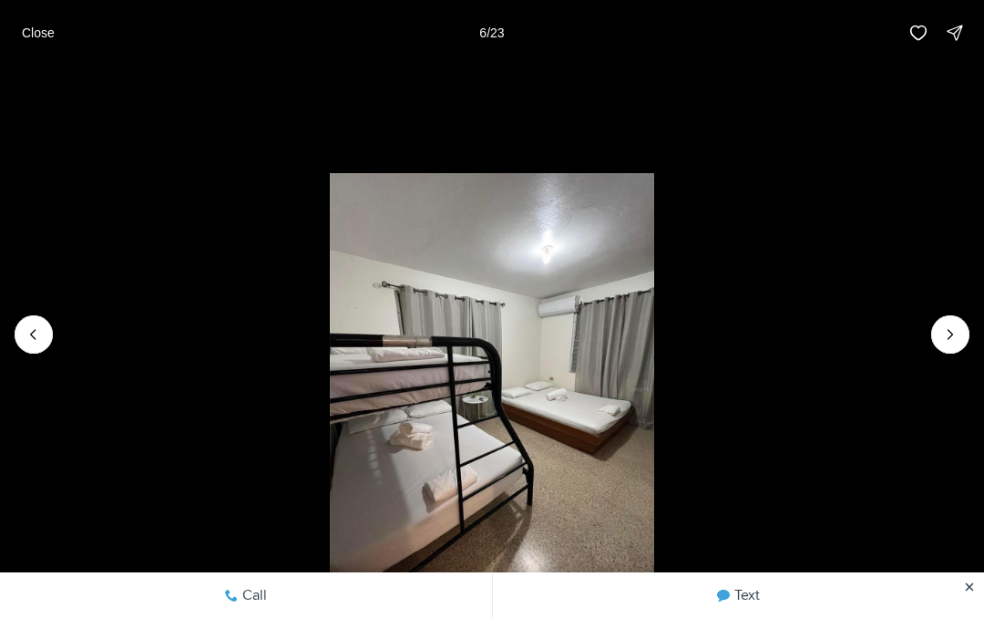
click at [953, 343] on icon "Next slide" at bounding box center [951, 334] width 18 height 18
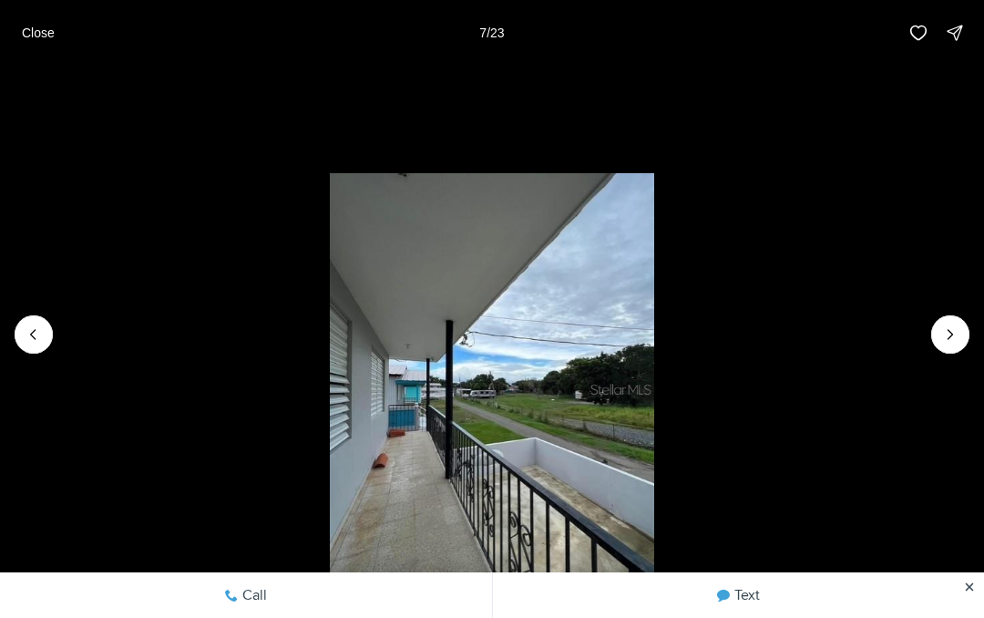
click at [953, 343] on icon "Next slide" at bounding box center [951, 334] width 18 height 18
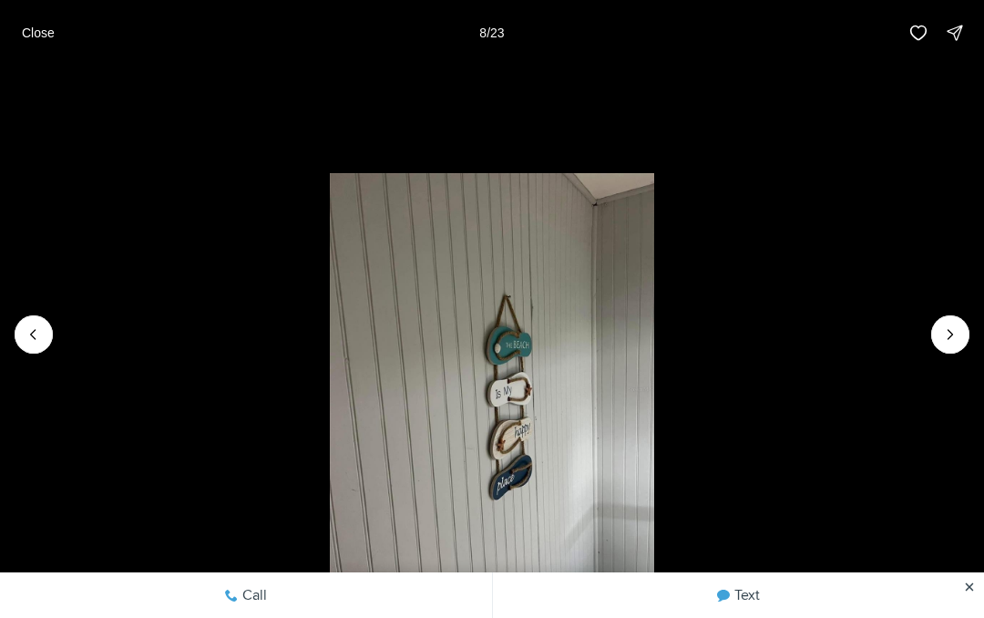
click at [966, 325] on button "Next slide" at bounding box center [951, 334] width 38 height 38
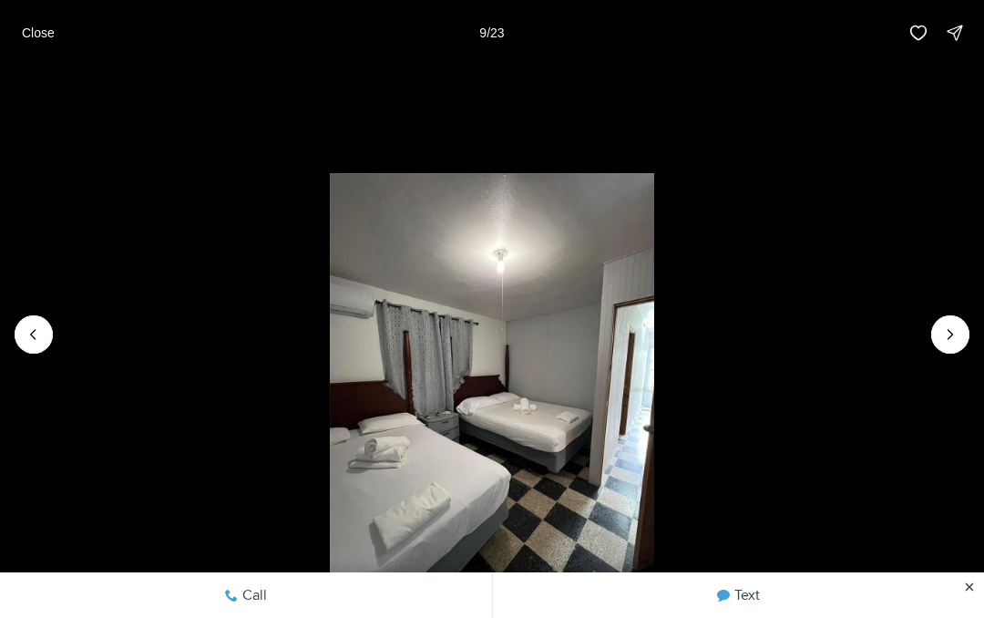
click at [944, 340] on icon "Next slide" at bounding box center [951, 334] width 18 height 18
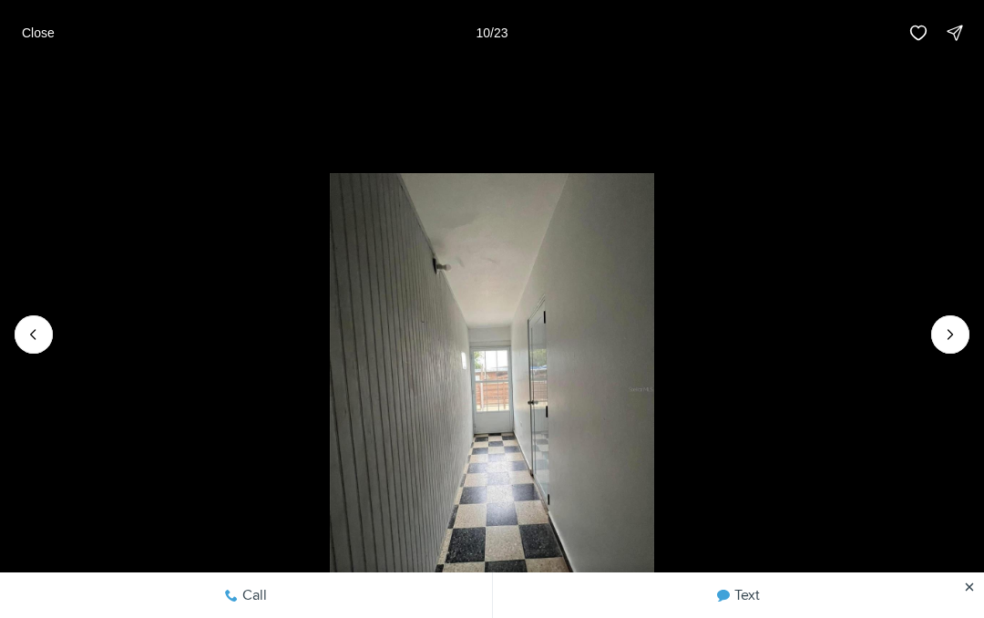
click at [956, 338] on icon "Next slide" at bounding box center [951, 334] width 18 height 18
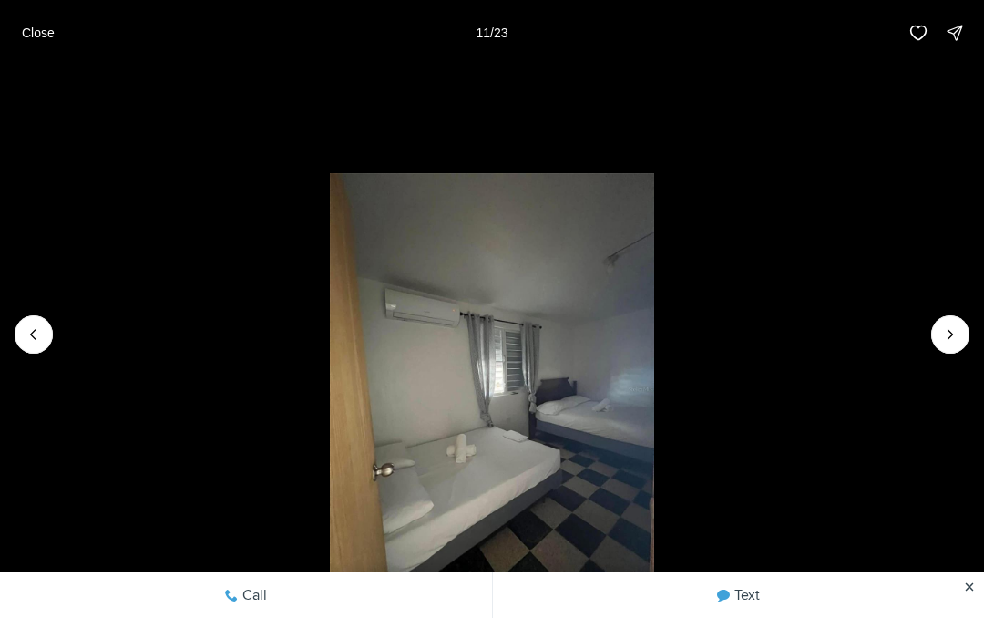
click at [953, 343] on icon "Next slide" at bounding box center [951, 334] width 18 height 18
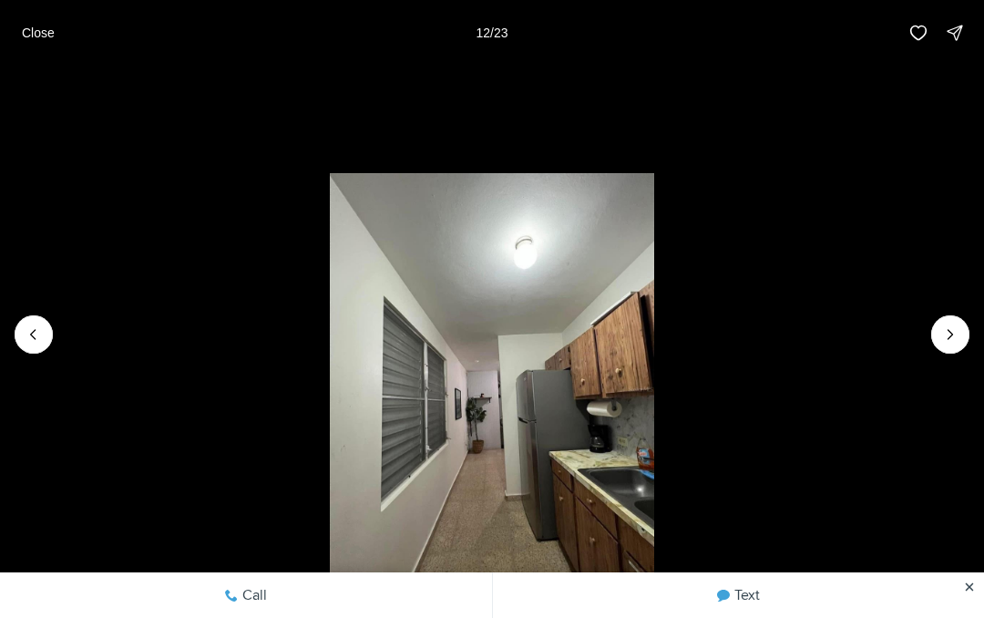
click at [959, 337] on icon "Next slide" at bounding box center [951, 334] width 18 height 18
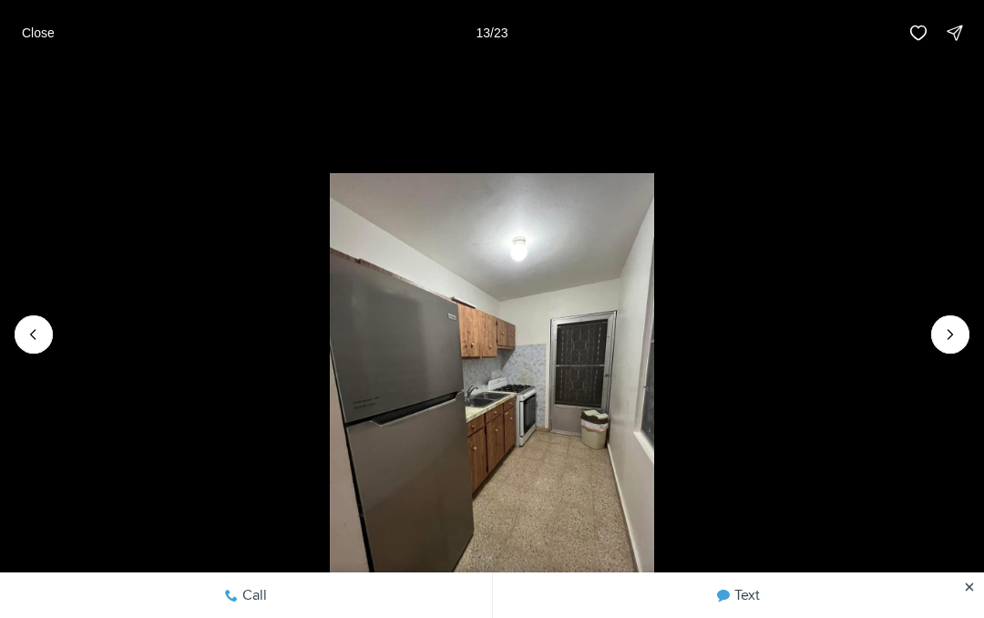
click at [959, 337] on icon "Next slide" at bounding box center [951, 334] width 18 height 18
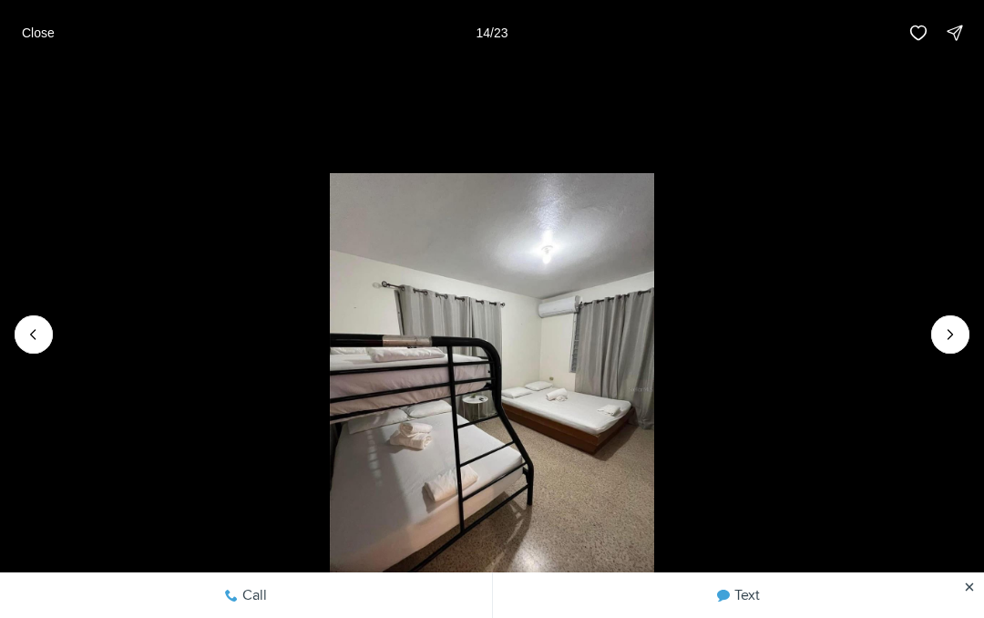
click at [953, 343] on icon "Next slide" at bounding box center [951, 334] width 18 height 18
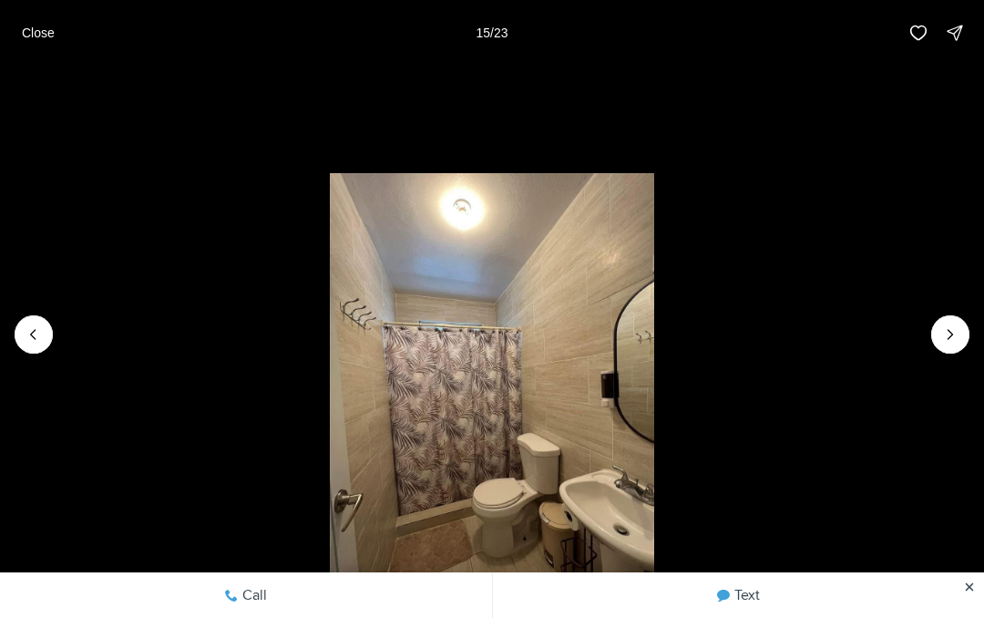
click at [957, 343] on icon "Next slide" at bounding box center [951, 334] width 18 height 18
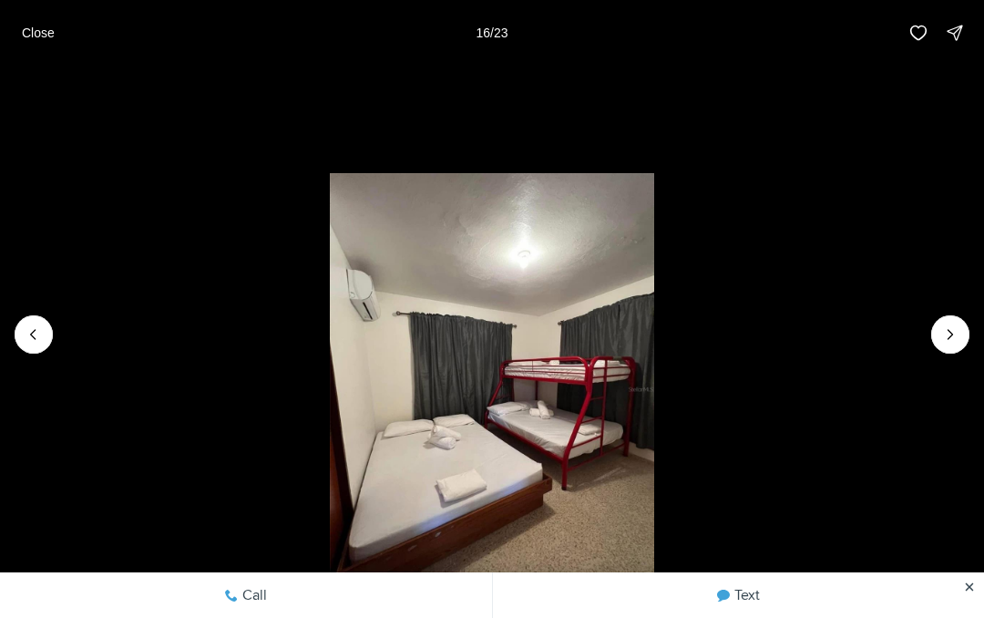
click at [955, 341] on icon "Next slide" at bounding box center [951, 334] width 18 height 18
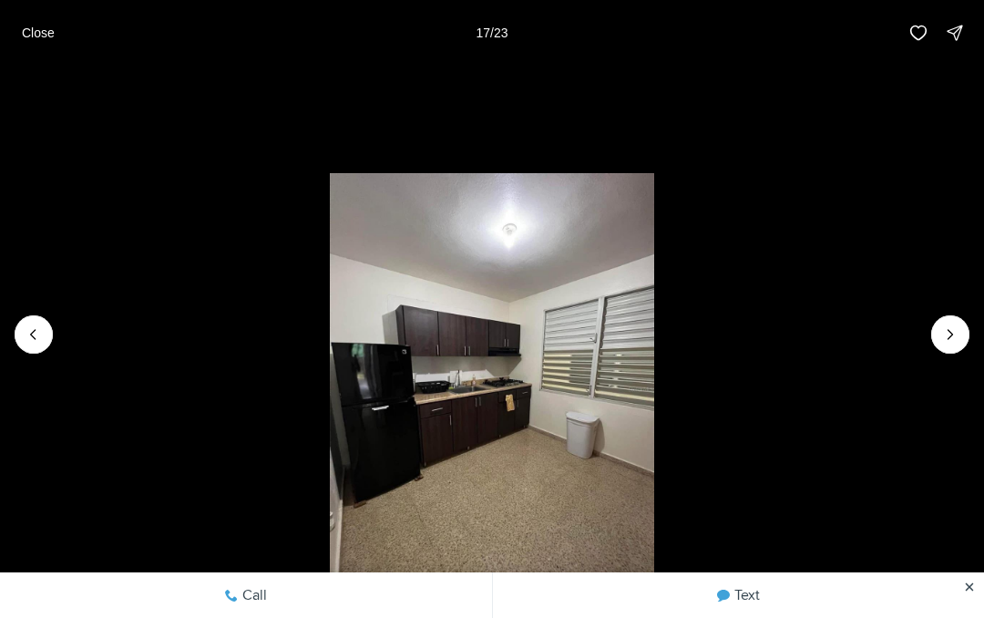
click at [950, 341] on icon "Next slide" at bounding box center [951, 334] width 18 height 18
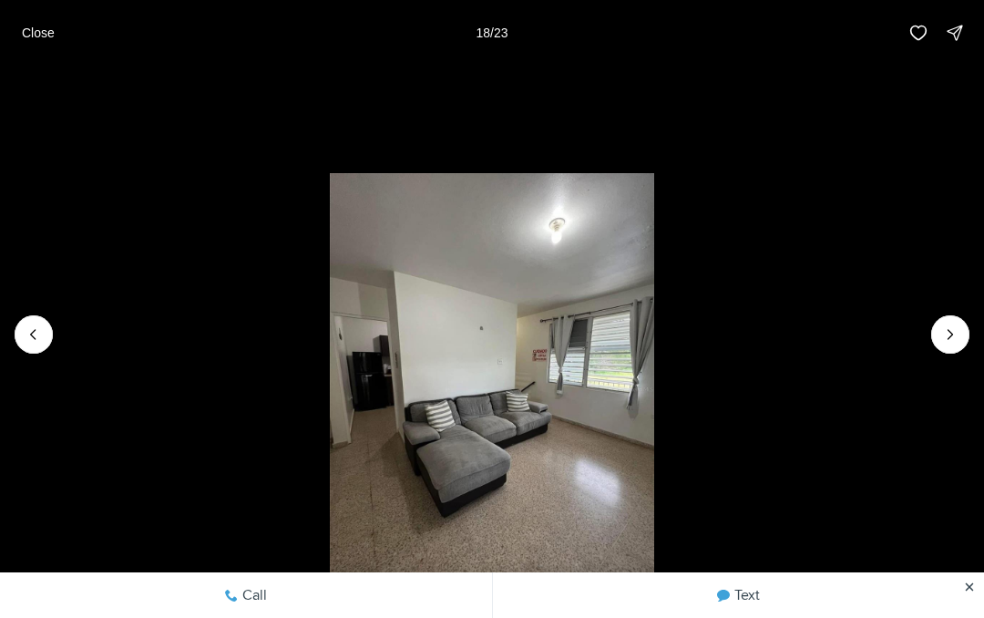
click at [953, 341] on icon "Next slide" at bounding box center [951, 334] width 18 height 18
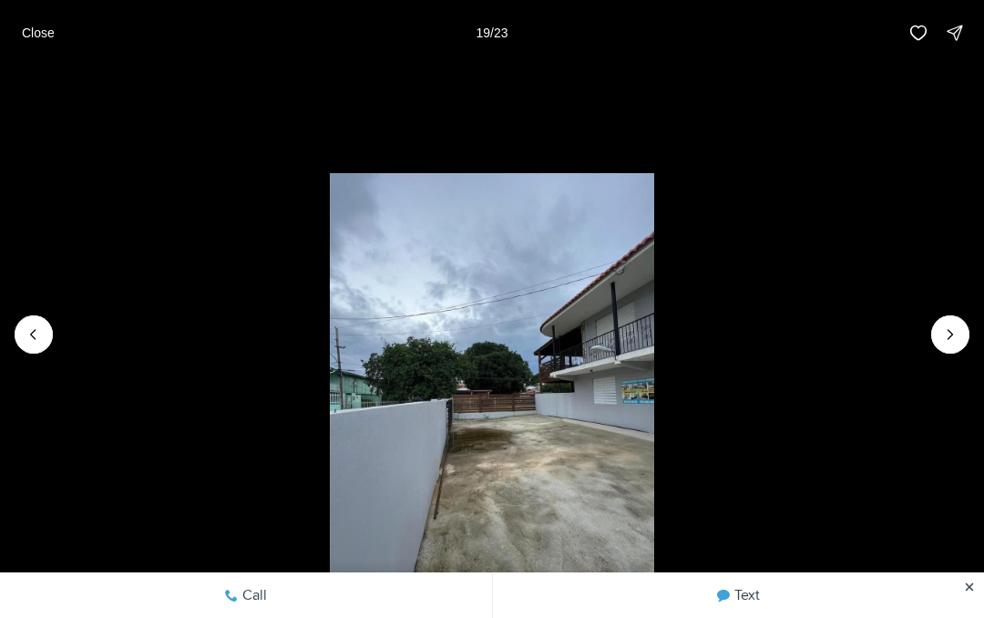
click at [964, 349] on li "19 of 23" at bounding box center [492, 335] width 984 height 538
click at [942, 342] on icon "Next slide" at bounding box center [951, 334] width 18 height 18
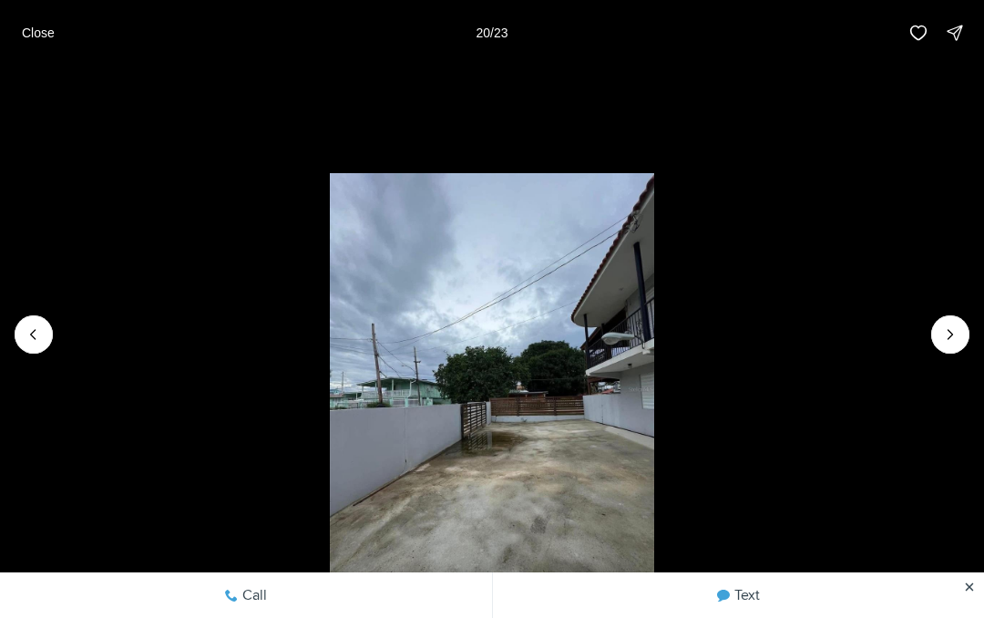
click at [945, 342] on icon "Next slide" at bounding box center [951, 334] width 18 height 18
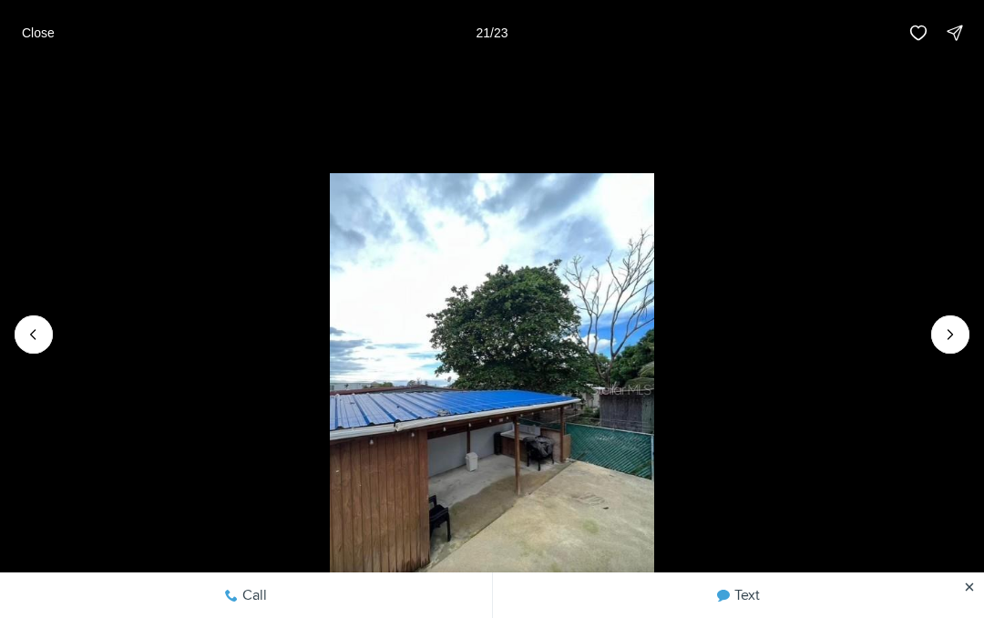
click at [944, 342] on icon "Next slide" at bounding box center [951, 334] width 18 height 18
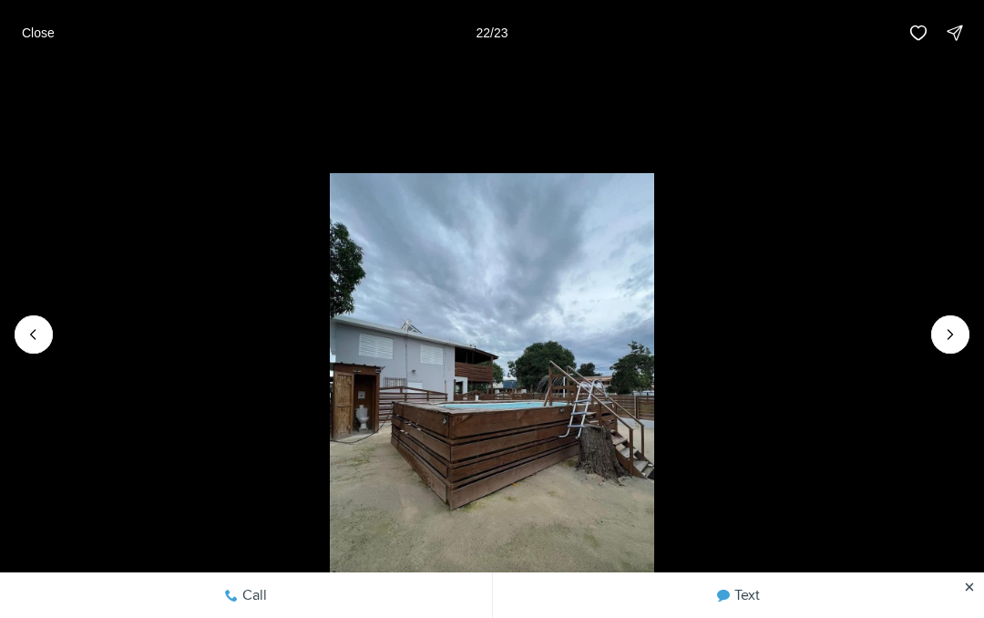
click at [948, 341] on icon "Next slide" at bounding box center [951, 334] width 18 height 18
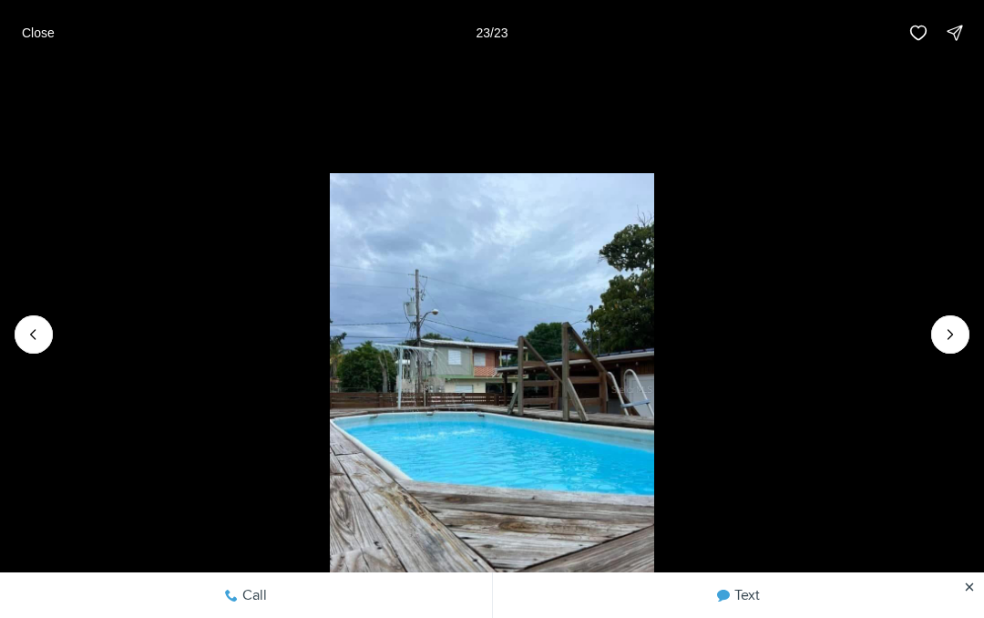
click at [967, 350] on li "23 of 23" at bounding box center [492, 335] width 984 height 538
click at [954, 345] on div at bounding box center [951, 334] width 38 height 38
click at [951, 329] on div at bounding box center [951, 334] width 38 height 38
click at [946, 342] on div at bounding box center [951, 334] width 38 height 38
click at [954, 343] on div at bounding box center [951, 334] width 38 height 38
